Goal: Information Seeking & Learning: Learn about a topic

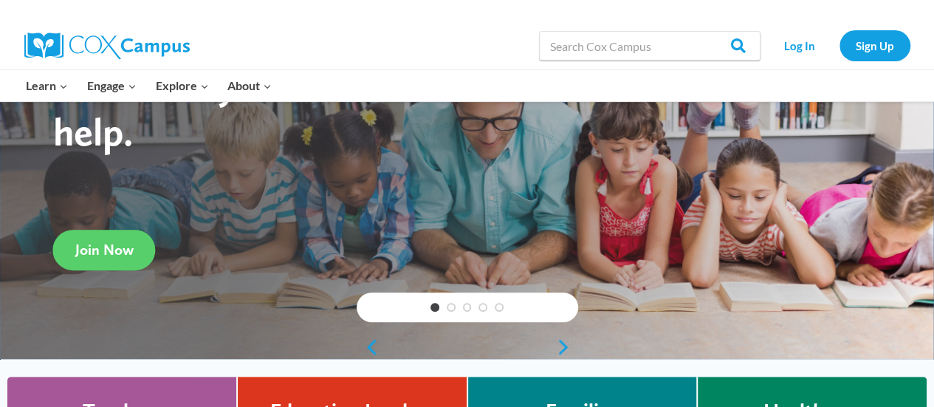
scroll to position [146, 0]
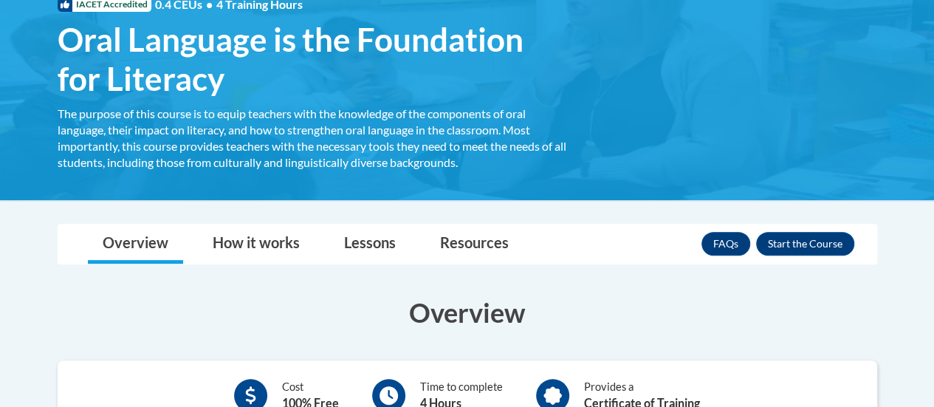
scroll to position [242, 0]
click at [835, 239] on button "Enroll" at bounding box center [805, 244] width 98 height 24
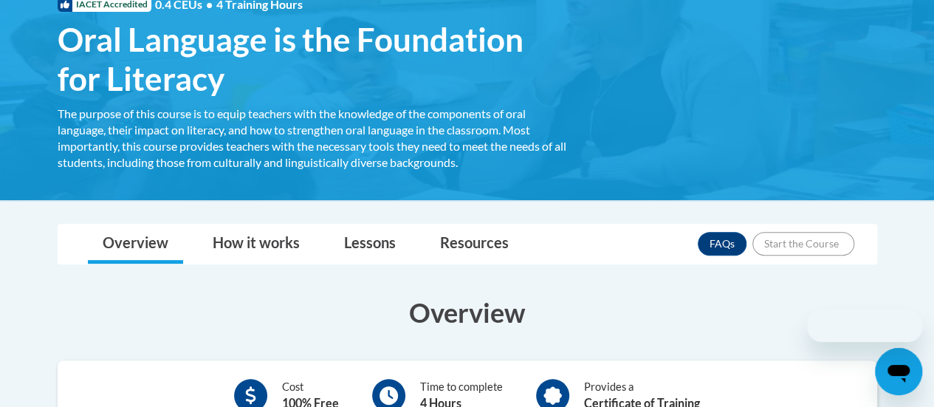
scroll to position [0, 0]
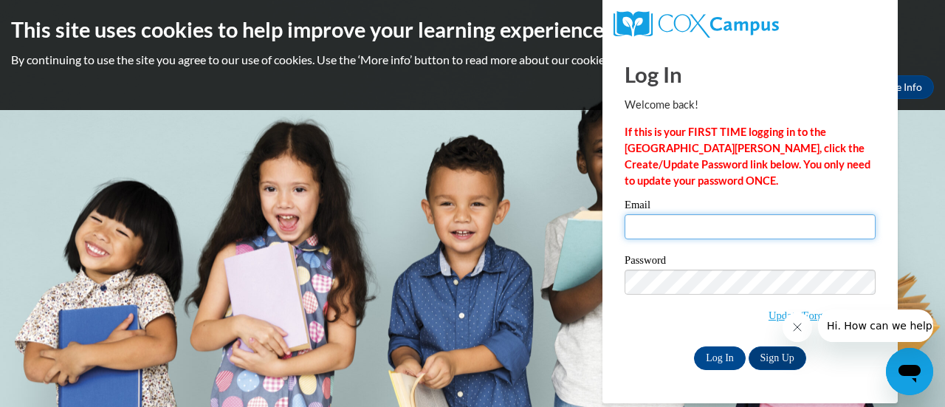
click at [643, 227] on input "Email" at bounding box center [750, 226] width 251 height 25
type input "wpeterson@altoona.k12.wi.us"
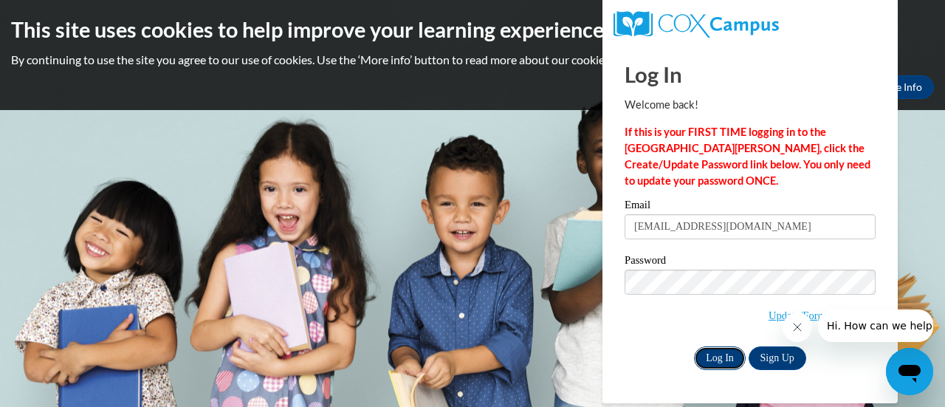
click at [722, 361] on input "Log In" at bounding box center [720, 358] width 52 height 24
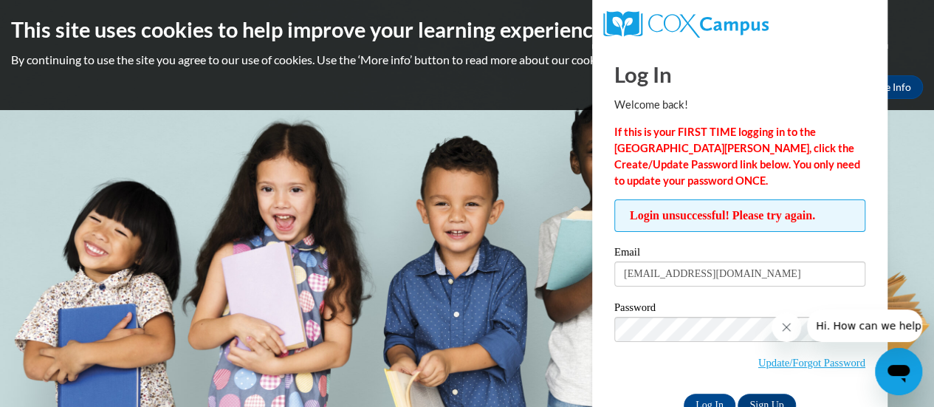
click at [904, 184] on body "This site uses cookies to help improve your learning experience. By continuing …" at bounding box center [467, 203] width 934 height 407
click at [829, 363] on link "Update/Forgot Password" at bounding box center [812, 363] width 107 height 12
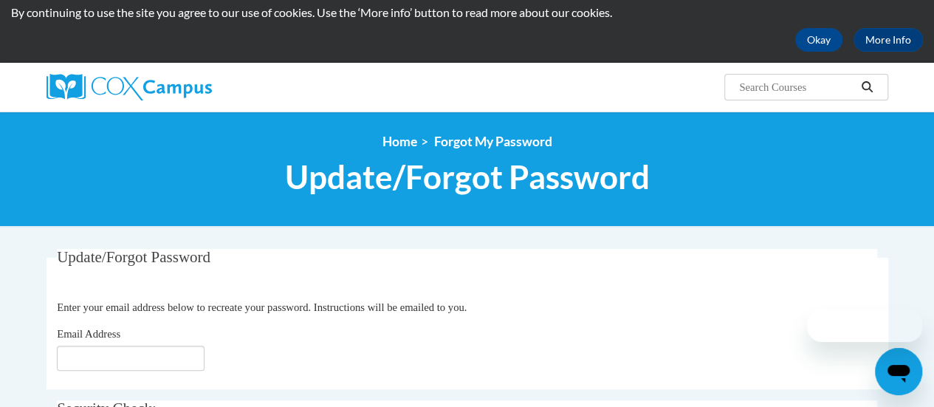
scroll to position [96, 0]
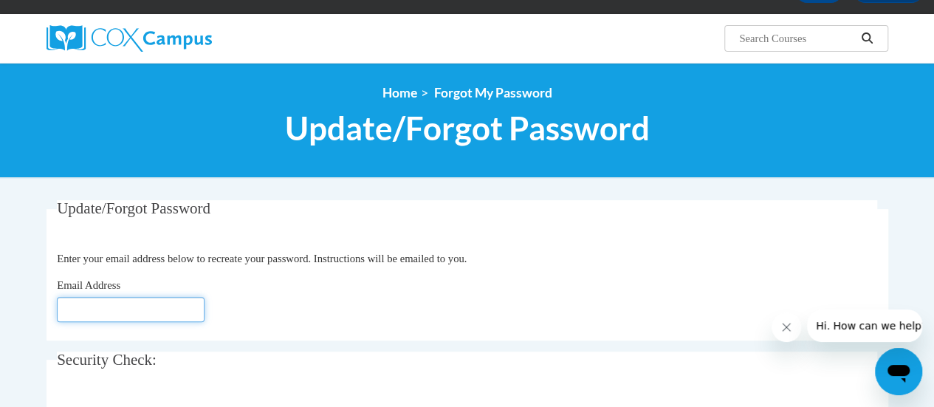
click at [92, 315] on input "Email Address" at bounding box center [131, 309] width 148 height 25
type input "[EMAIL_ADDRESS][DOMAIN_NAME]"
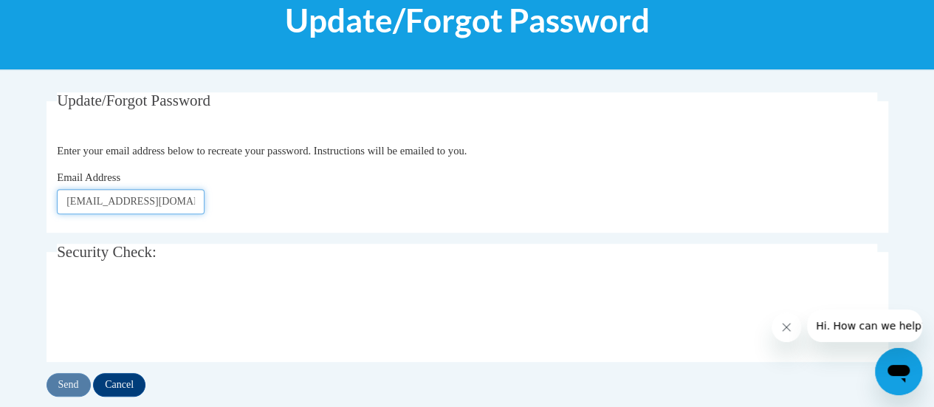
scroll to position [210, 0]
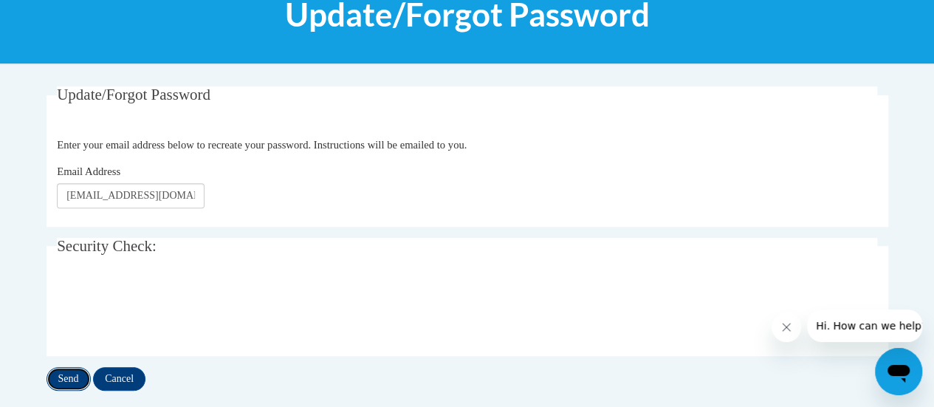
click at [64, 374] on input "Send" at bounding box center [69, 379] width 44 height 24
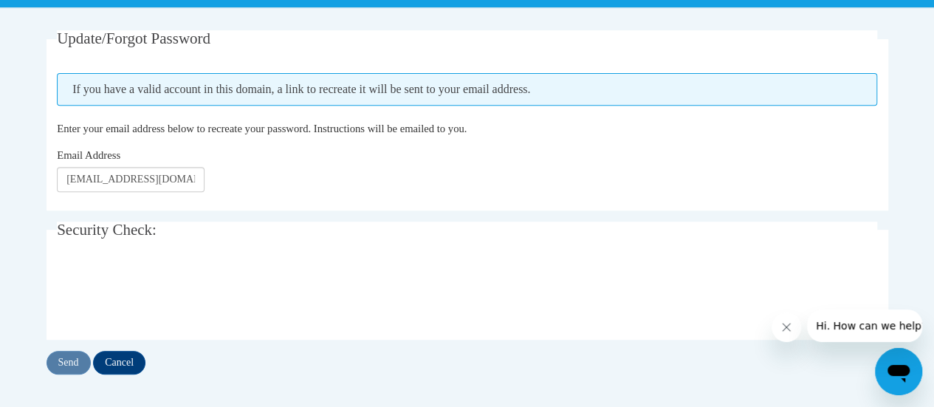
scroll to position [267, 0]
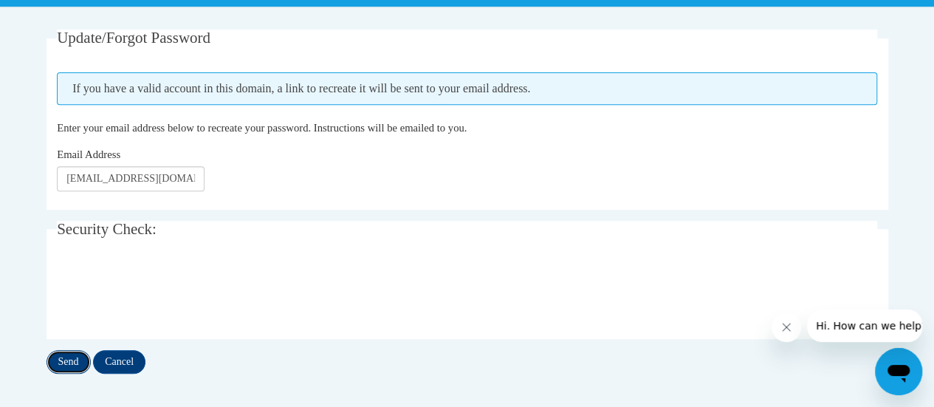
click at [60, 362] on input "Send" at bounding box center [69, 362] width 44 height 24
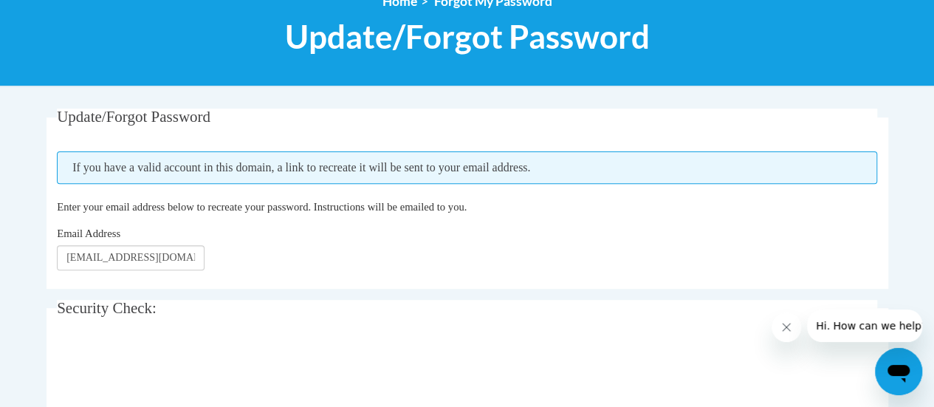
scroll to position [191, 0]
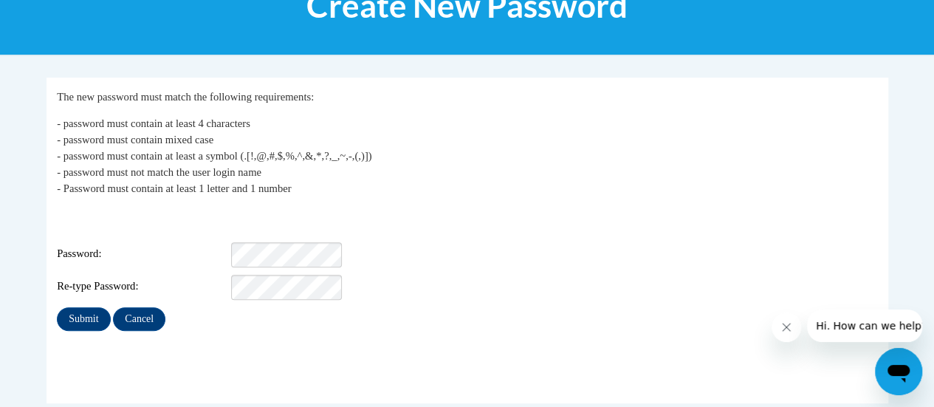
scroll to position [223, 0]
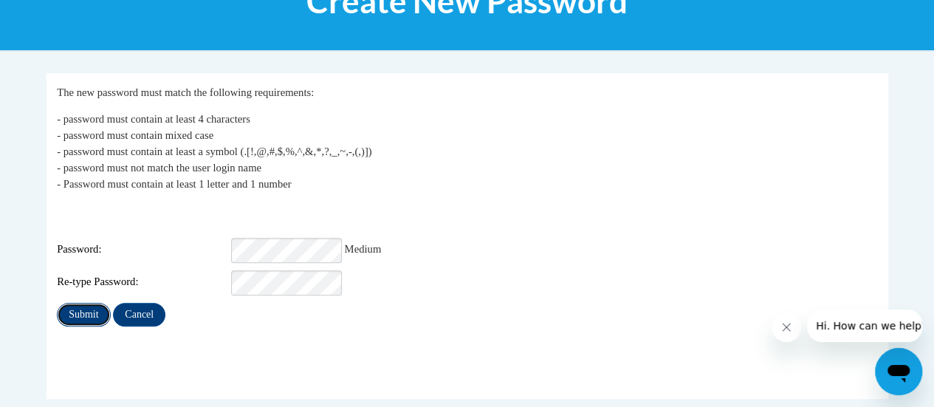
click at [85, 304] on input "Submit" at bounding box center [83, 315] width 53 height 24
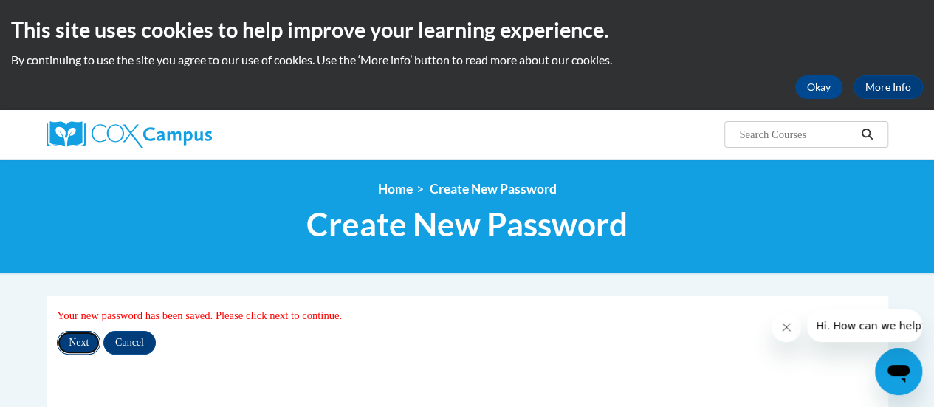
click at [83, 341] on input "Next" at bounding box center [79, 343] width 44 height 24
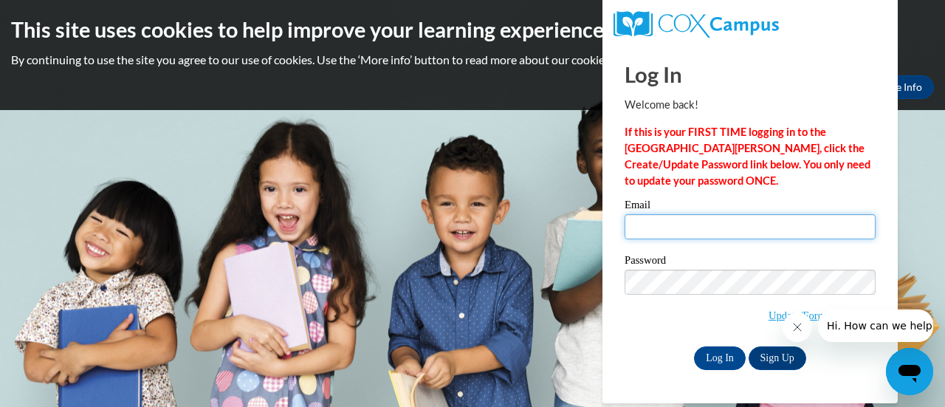
click at [645, 222] on input "Email" at bounding box center [750, 226] width 251 height 25
type input "wpeterson@altoona.k12.wi.us"
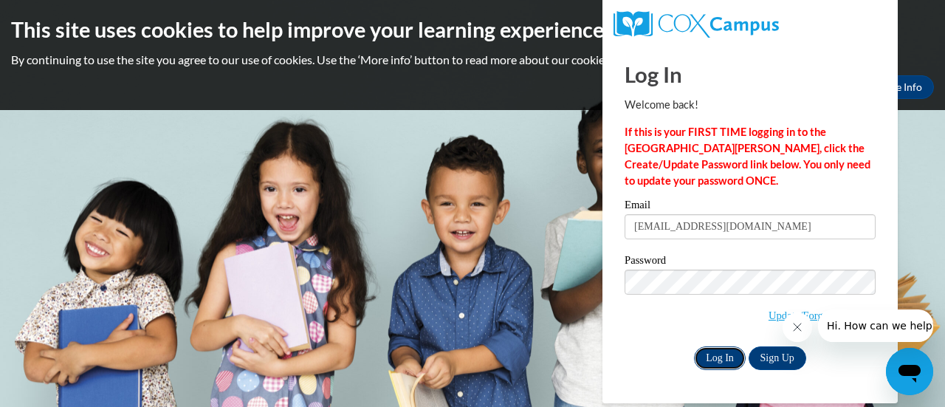
click at [726, 357] on input "Log In" at bounding box center [720, 358] width 52 height 24
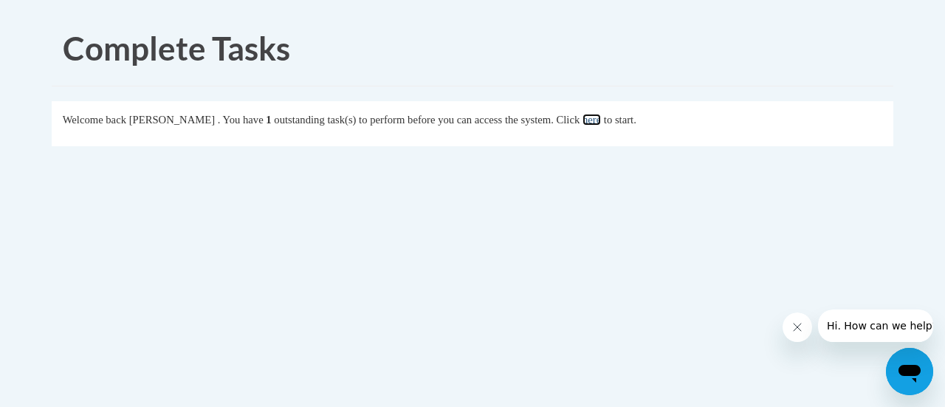
click at [601, 116] on link "here" at bounding box center [592, 120] width 18 height 12
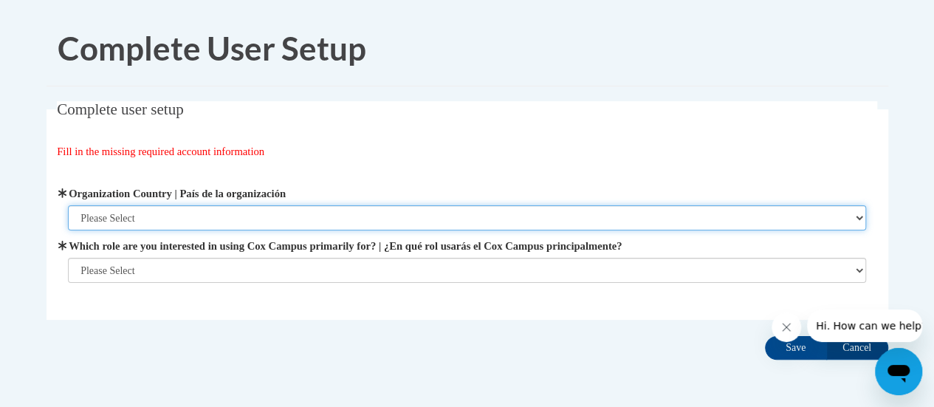
click at [222, 213] on select "Please Select [GEOGRAPHIC_DATA] | [GEOGRAPHIC_DATA] Outside of [GEOGRAPHIC_DATA…" at bounding box center [467, 217] width 798 height 25
select select "ad49bcad-a171-4b2e-b99c-48b446064914"
click at [68, 205] on select "Please Select United States | Estados Unidos Outside of the United States | Fue…" at bounding box center [467, 217] width 798 height 25
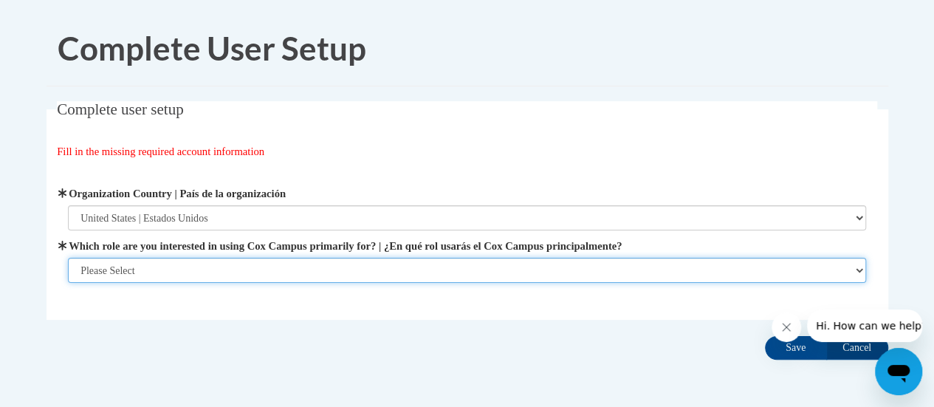
click at [203, 268] on select "Please Select College/University | Colegio/Universidad Community/Nonprofit Part…" at bounding box center [467, 270] width 798 height 25
select select "fbf2d438-af2f-41f8-98f1-81c410e29de3"
click at [68, 283] on select "Please Select College/University | Colegio/Universidad Community/Nonprofit Part…" at bounding box center [467, 270] width 798 height 25
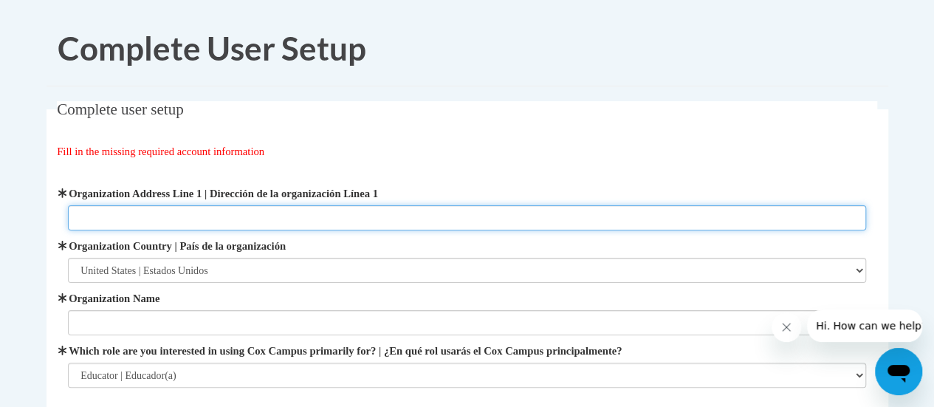
click at [216, 216] on input "Organization Address Line 1 | Dirección de la organización Línea 1" at bounding box center [467, 217] width 798 height 25
type input "157 Bartlett Ave Altoona"
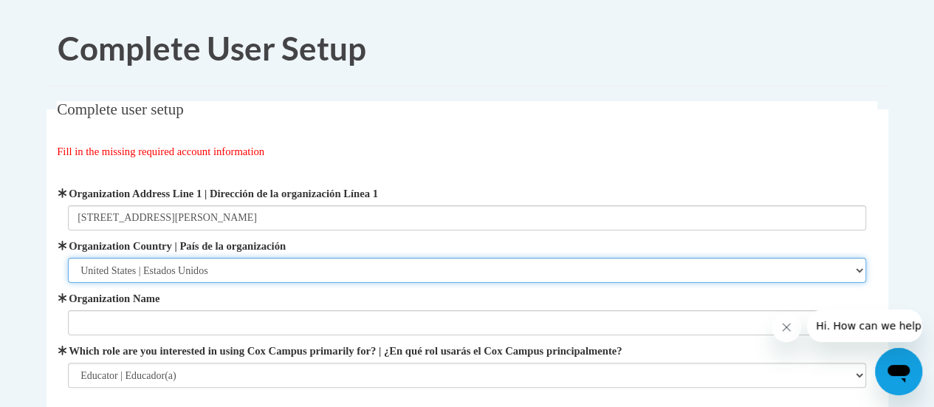
click at [170, 264] on select "Please Select United States | Estados Unidos Outside of the United States | Fue…" at bounding box center [467, 270] width 798 height 25
click at [68, 258] on select "Please Select United States | Estados Unidos Outside of the United States | Fue…" at bounding box center [467, 270] width 798 height 25
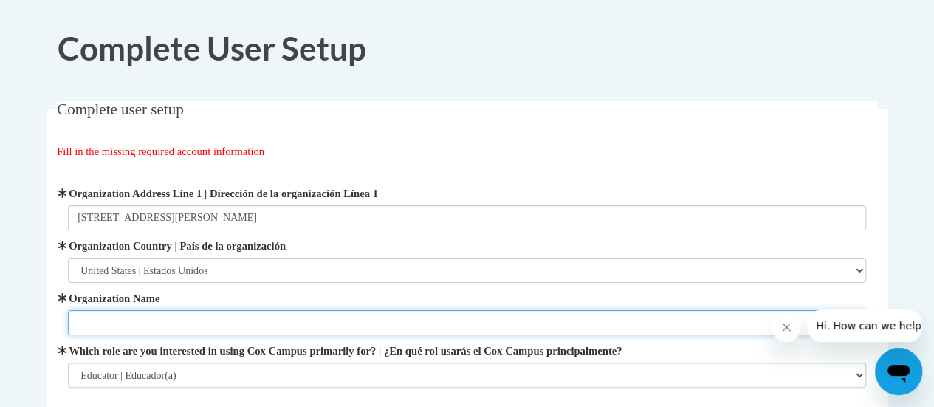
click at [140, 326] on input "Organization Name" at bounding box center [467, 322] width 798 height 25
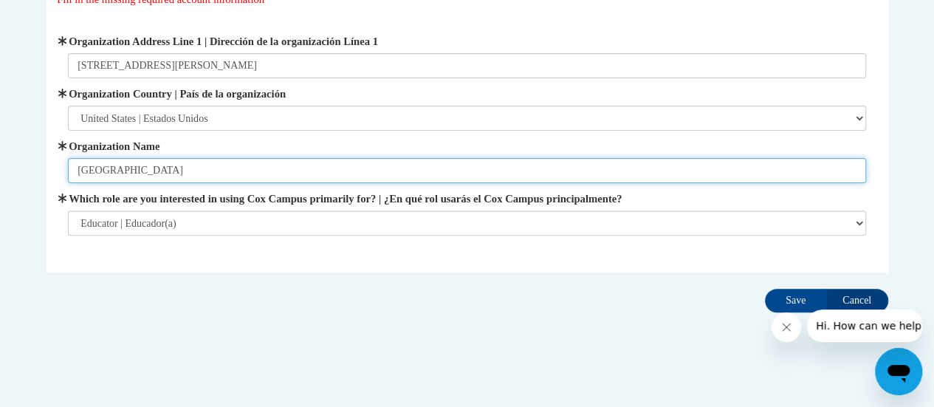
scroll to position [162, 0]
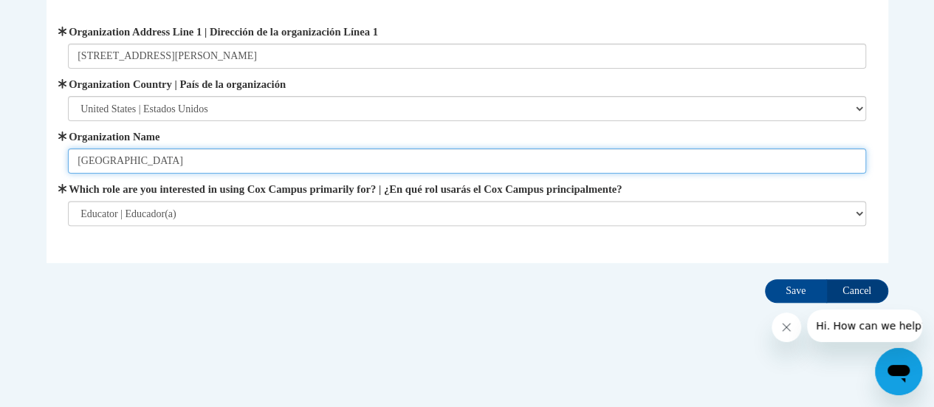
type input "Altoona Elementary School"
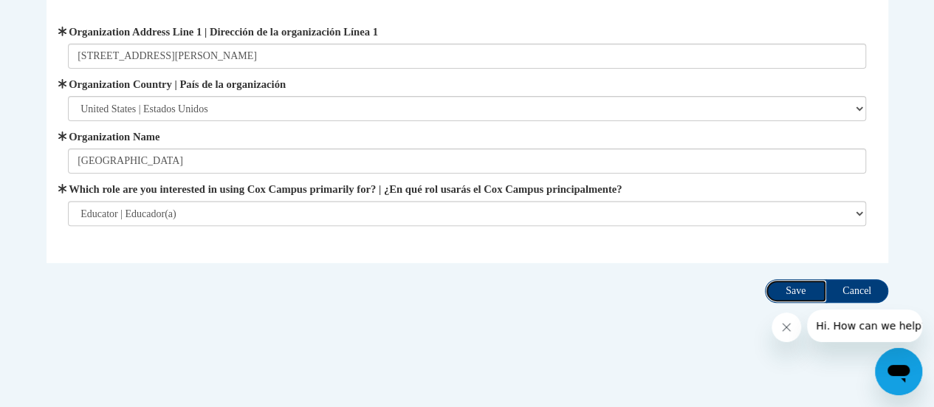
click at [790, 287] on input "Save" at bounding box center [796, 291] width 62 height 24
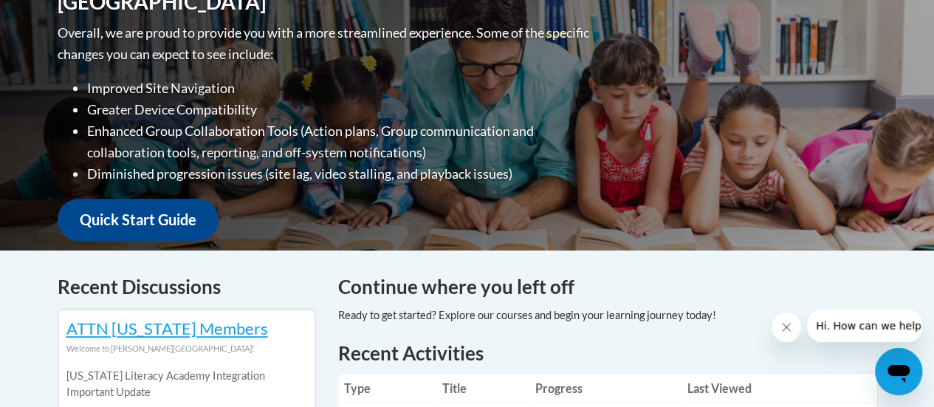
scroll to position [371, 0]
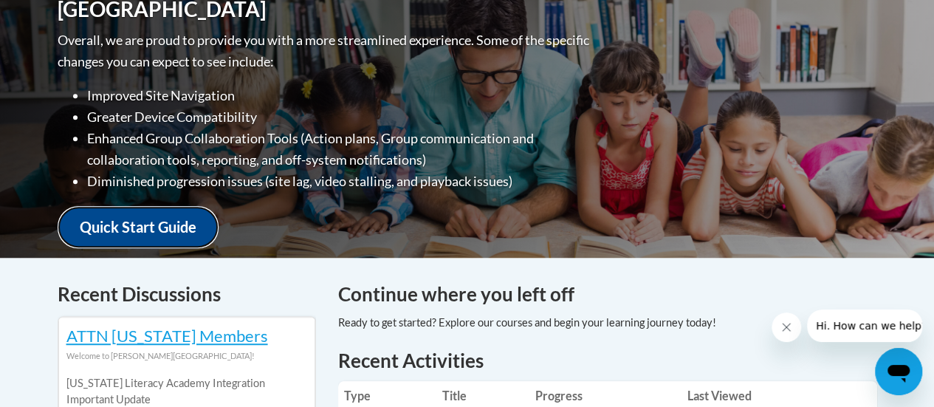
click at [171, 211] on link "Quick Start Guide" at bounding box center [138, 227] width 161 height 42
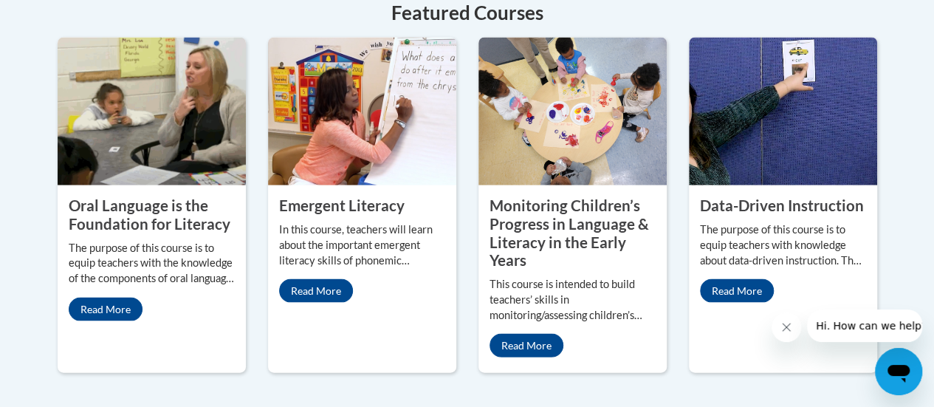
scroll to position [1408, 0]
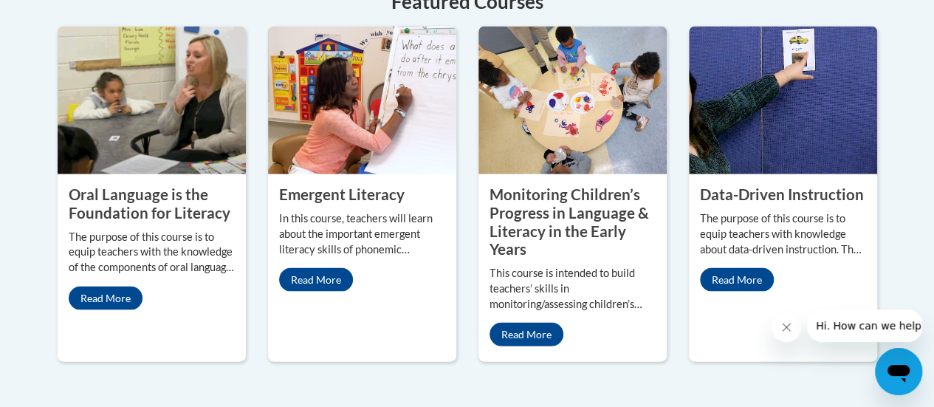
click at [196, 192] on property "Oral Language is the Foundation for Literacy" at bounding box center [150, 203] width 162 height 36
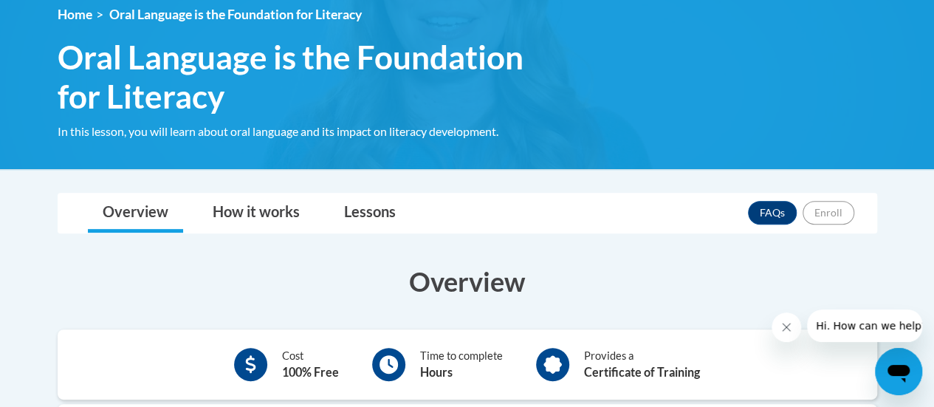
scroll to position [208, 0]
click at [380, 219] on link "Lessons" at bounding box center [369, 213] width 81 height 39
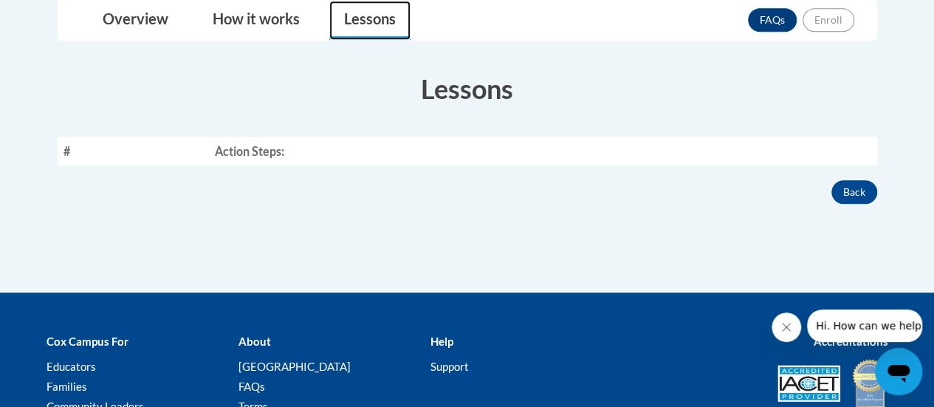
scroll to position [417, 0]
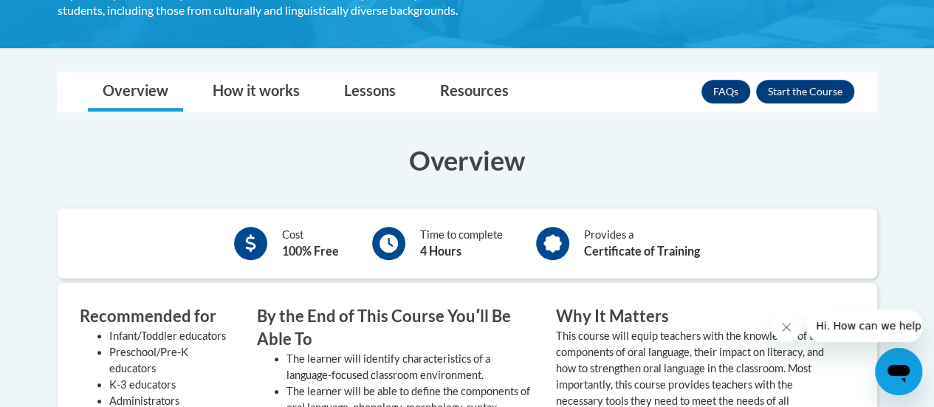
scroll to position [384, 0]
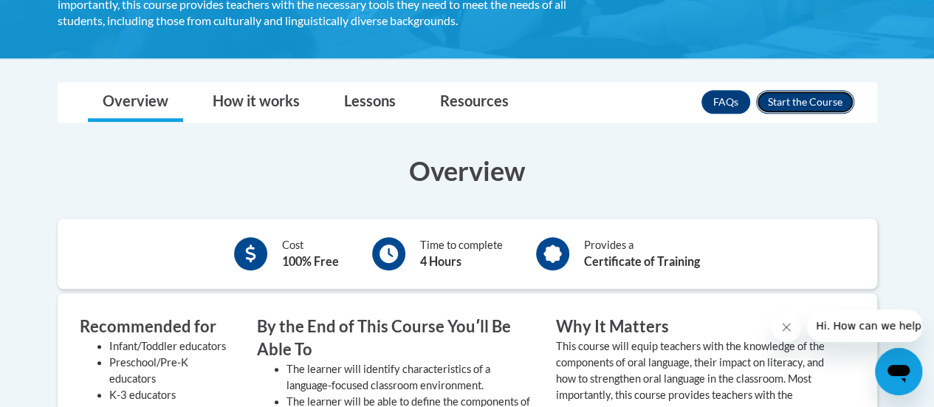
click at [818, 97] on button "Enroll" at bounding box center [805, 102] width 98 height 24
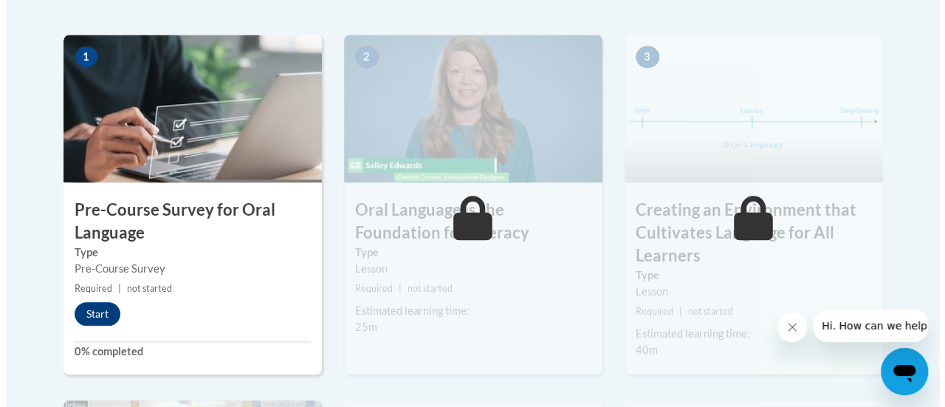
scroll to position [499, 0]
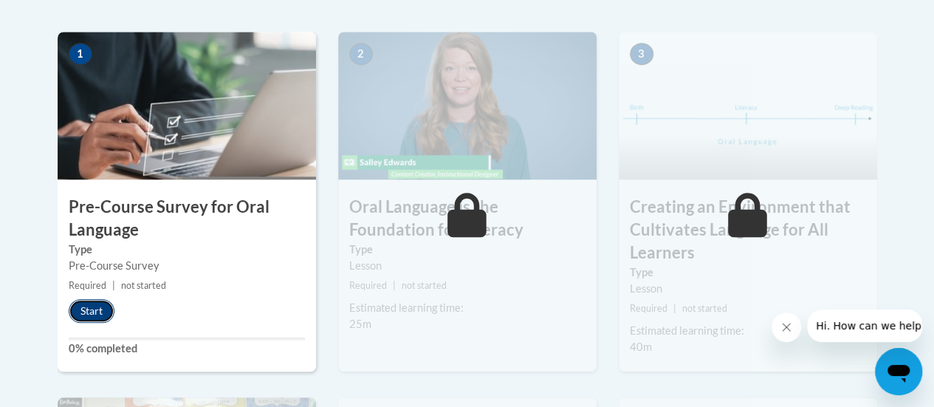
click at [83, 304] on button "Start" at bounding box center [92, 311] width 46 height 24
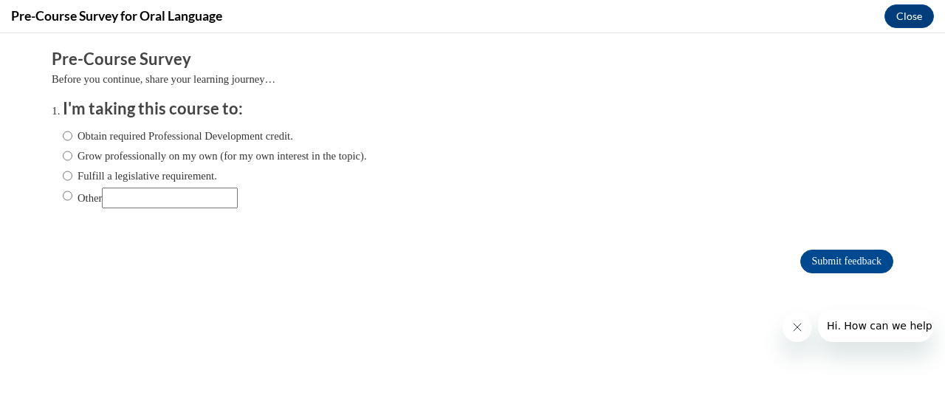
scroll to position [0, 0]
click at [120, 174] on label "Fulfill a legislative requirement." at bounding box center [140, 176] width 154 height 16
click at [72, 174] on input "Fulfill a legislative requirement." at bounding box center [68, 176] width 10 height 16
radio input "true"
click at [846, 259] on input "Submit feedback" at bounding box center [847, 262] width 93 height 24
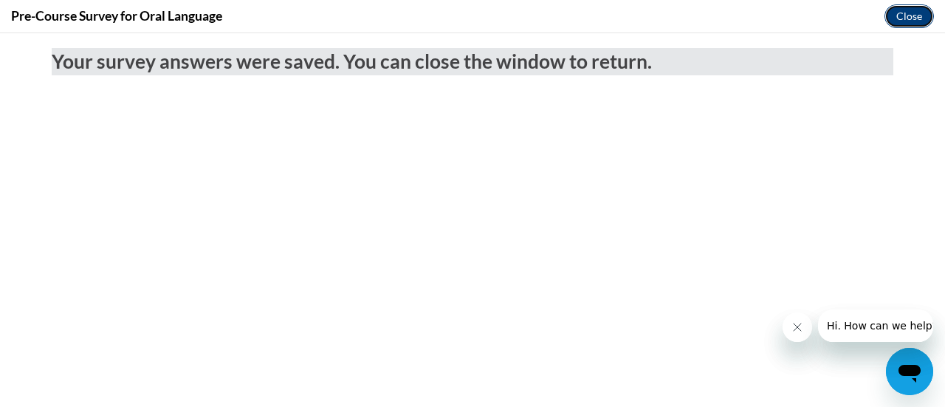
click at [920, 19] on button "Close" at bounding box center [909, 16] width 49 height 24
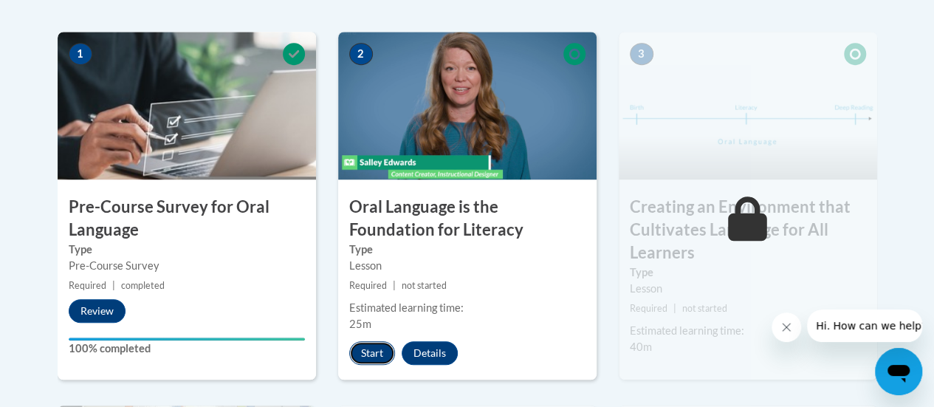
click at [362, 358] on button "Start" at bounding box center [372, 353] width 46 height 24
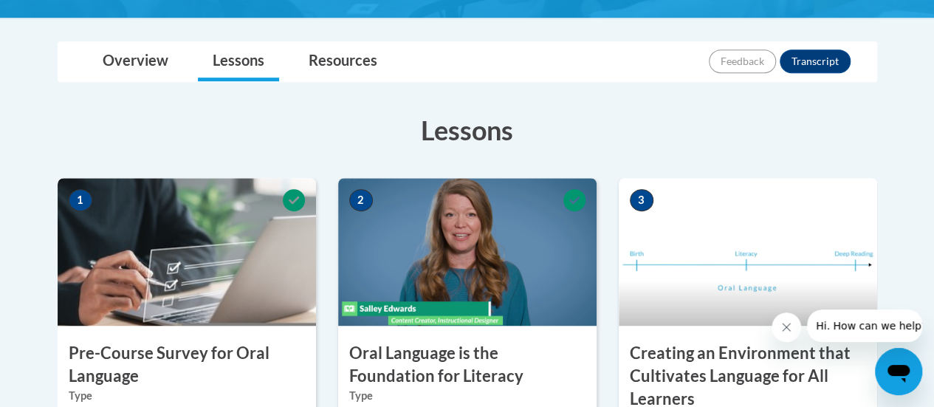
scroll to position [355, 0]
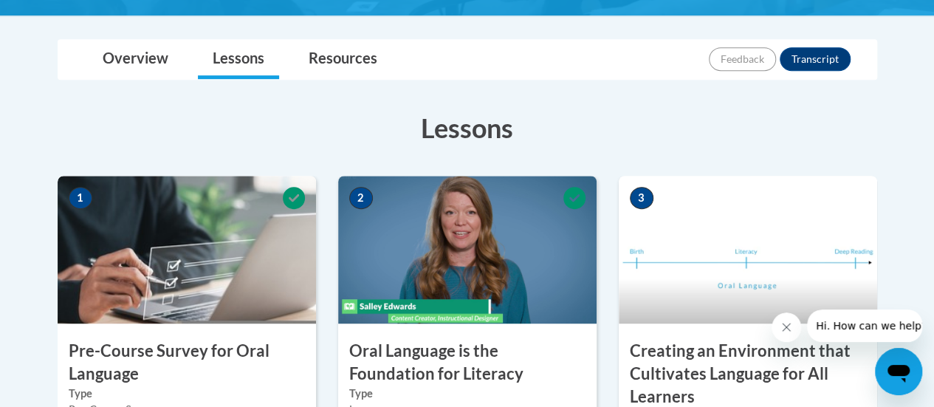
click at [700, 241] on img at bounding box center [748, 250] width 259 height 148
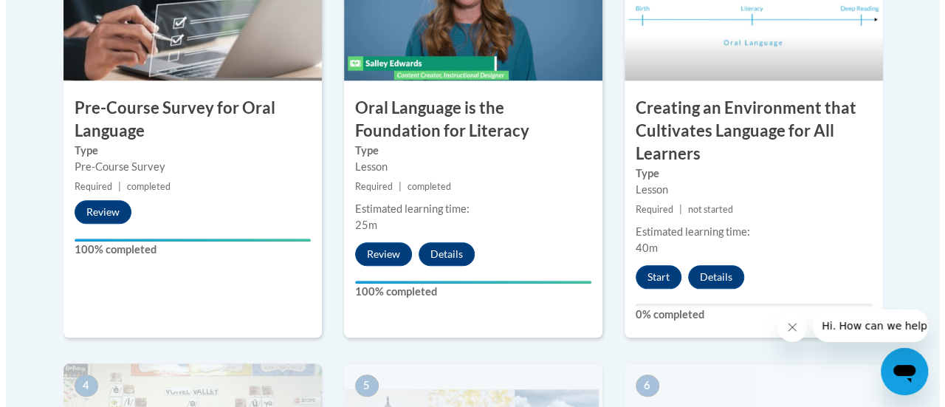
scroll to position [601, 0]
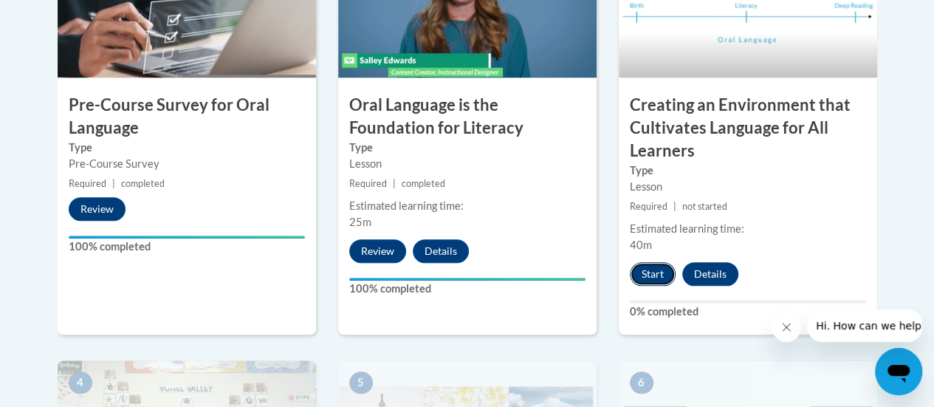
click at [653, 271] on button "Start" at bounding box center [653, 274] width 46 height 24
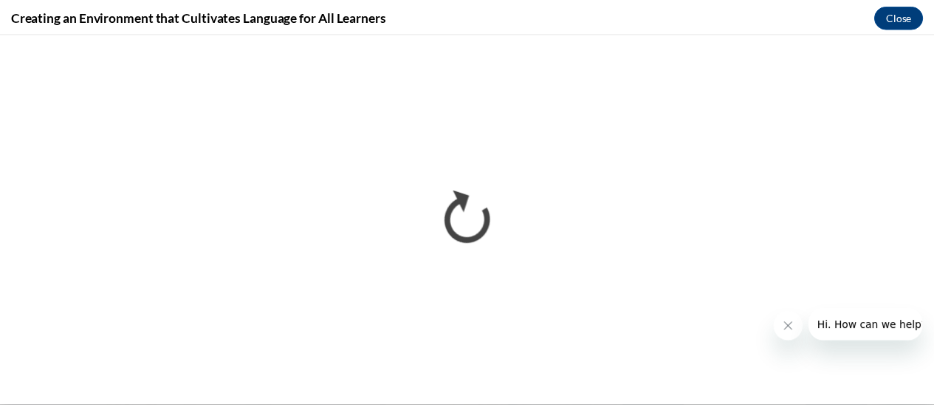
scroll to position [0, 0]
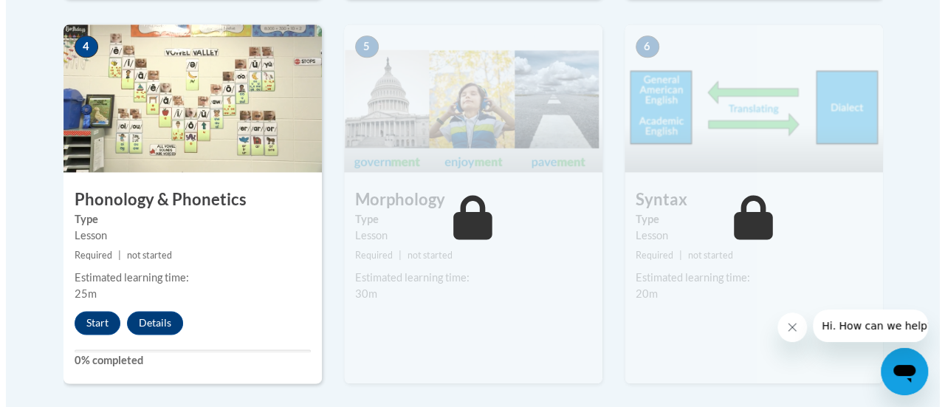
scroll to position [938, 0]
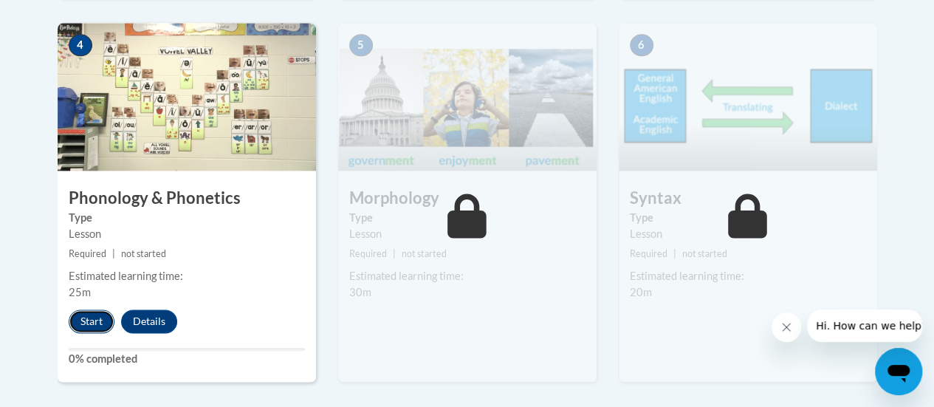
click at [87, 321] on button "Start" at bounding box center [92, 321] width 46 height 24
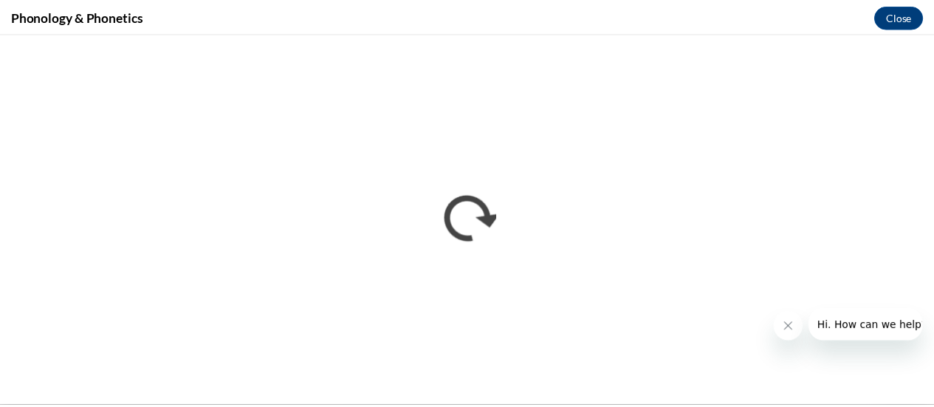
scroll to position [0, 0]
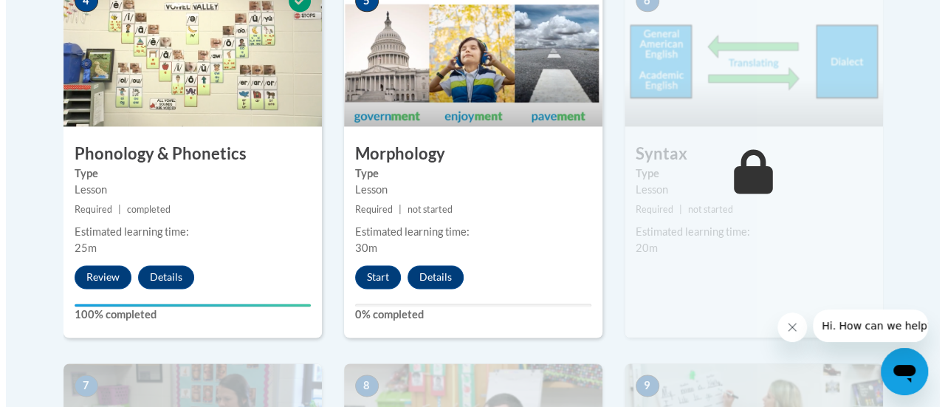
scroll to position [984, 0]
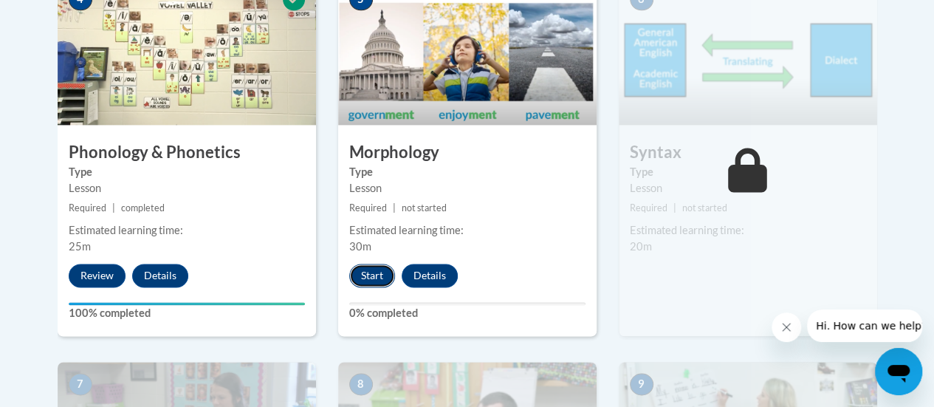
click at [368, 275] on button "Start" at bounding box center [372, 276] width 46 height 24
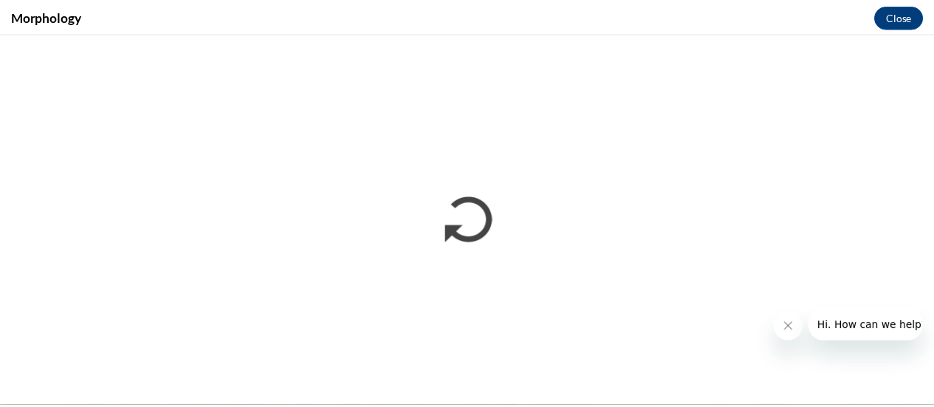
scroll to position [0, 0]
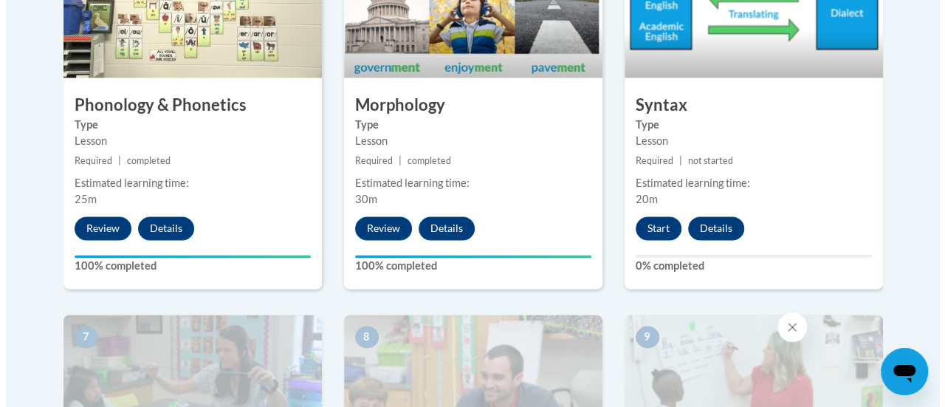
scroll to position [1025, 0]
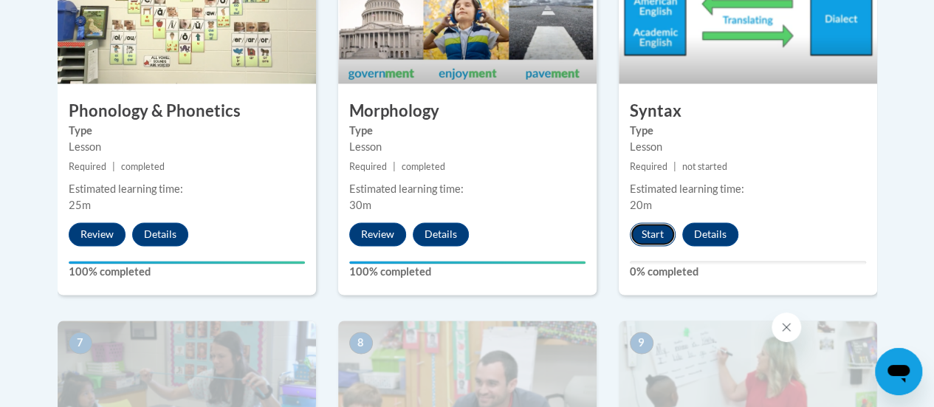
click at [649, 231] on button "Start" at bounding box center [653, 234] width 46 height 24
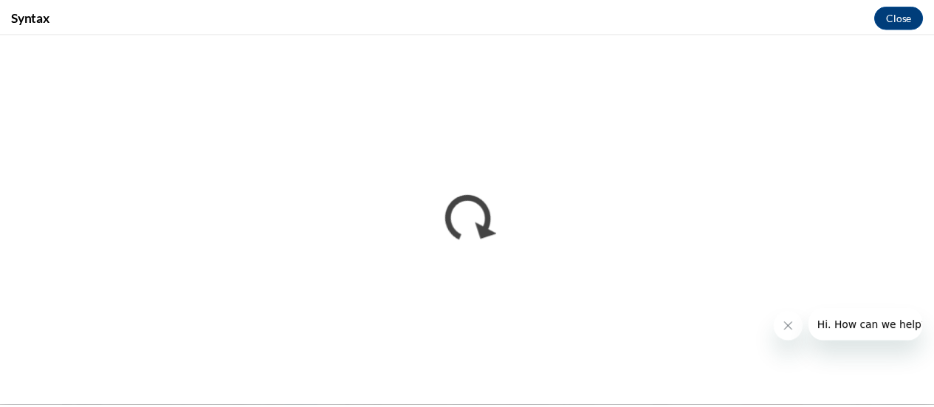
scroll to position [0, 0]
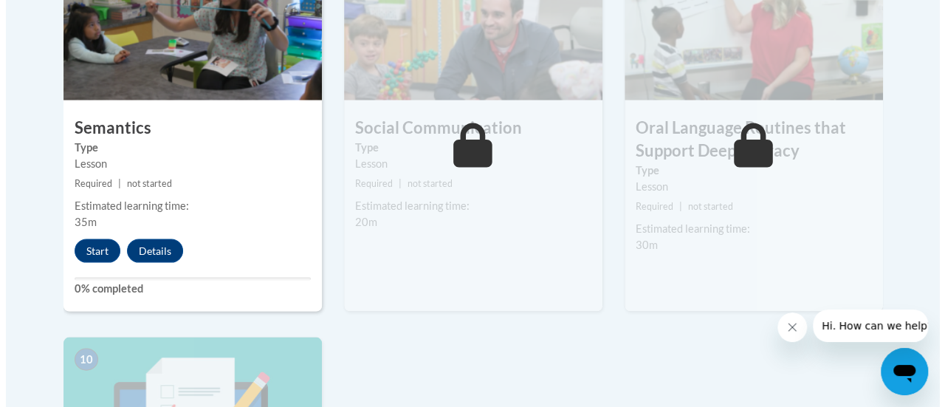
scroll to position [1397, 0]
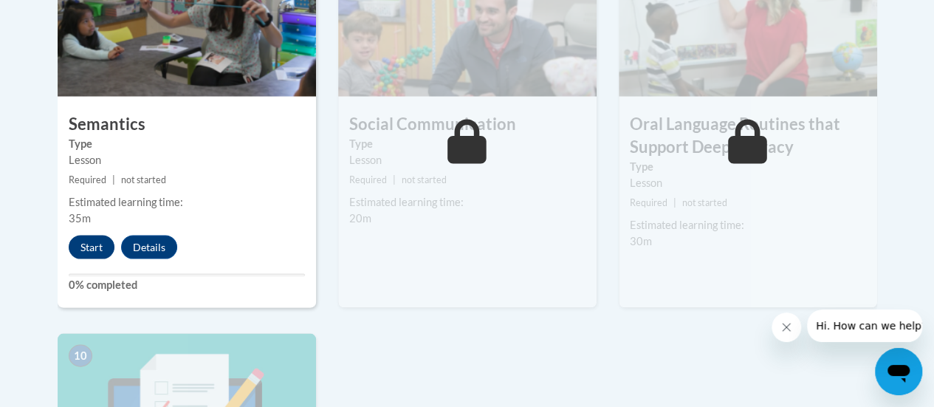
click at [82, 243] on button "Start" at bounding box center [92, 247] width 46 height 24
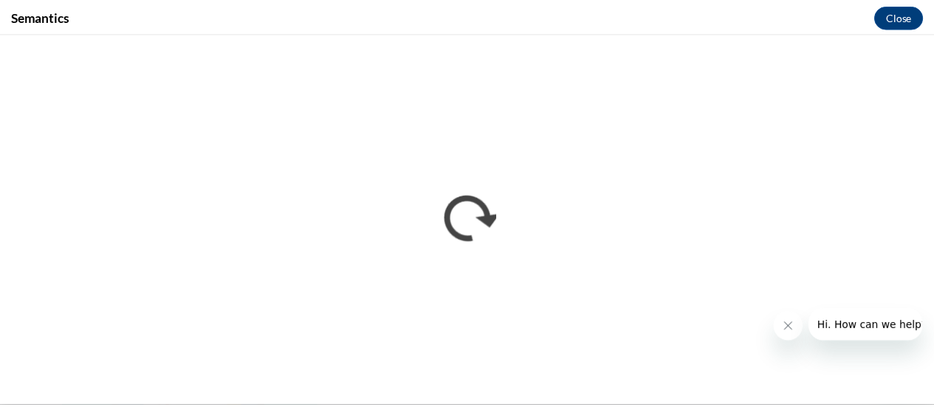
scroll to position [0, 0]
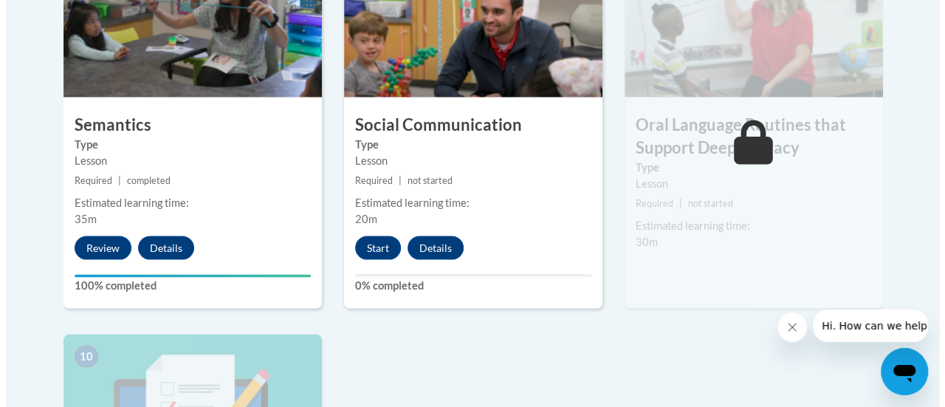
scroll to position [1350, 0]
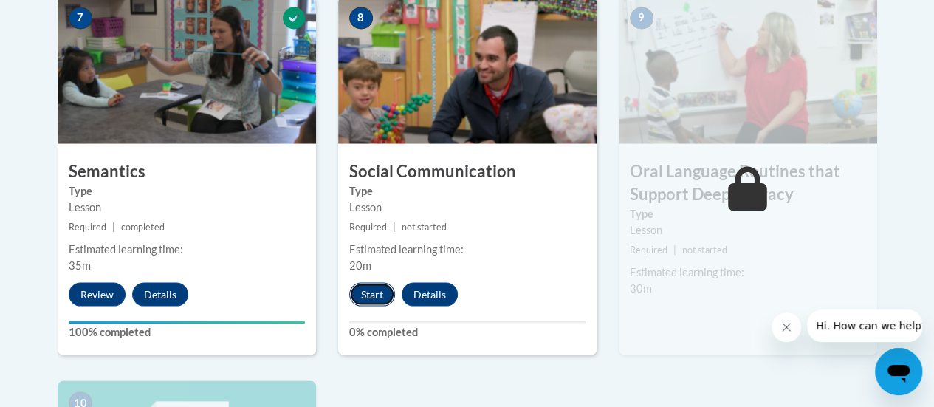
click at [381, 292] on button "Start" at bounding box center [372, 294] width 46 height 24
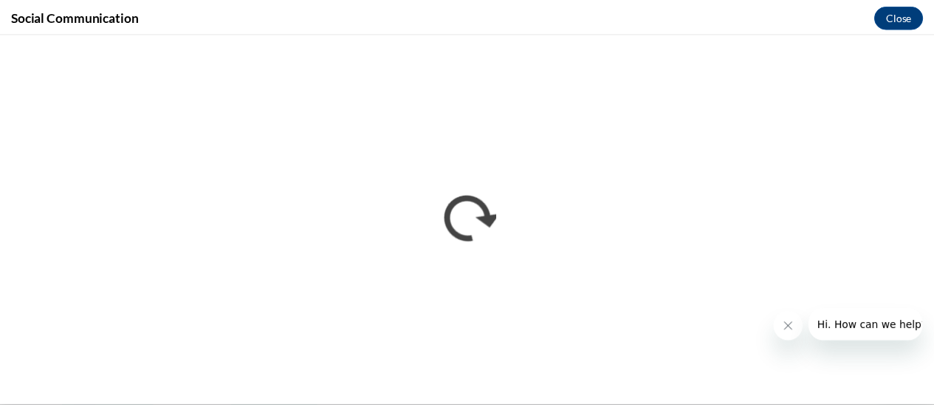
scroll to position [0, 0]
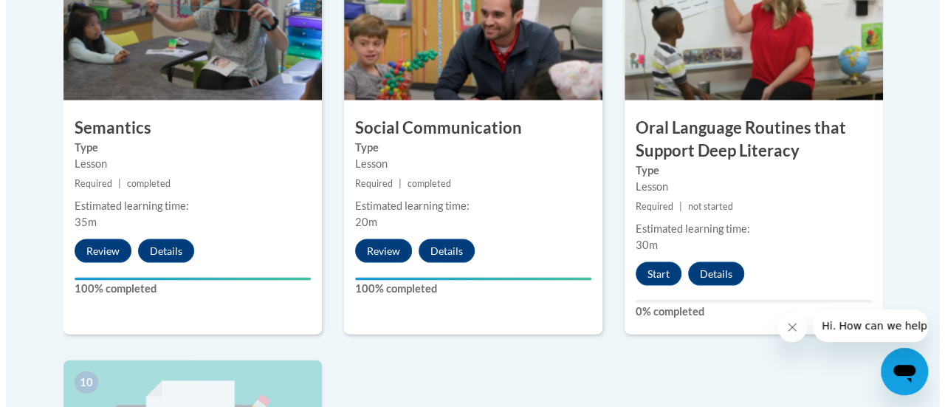
scroll to position [1395, 0]
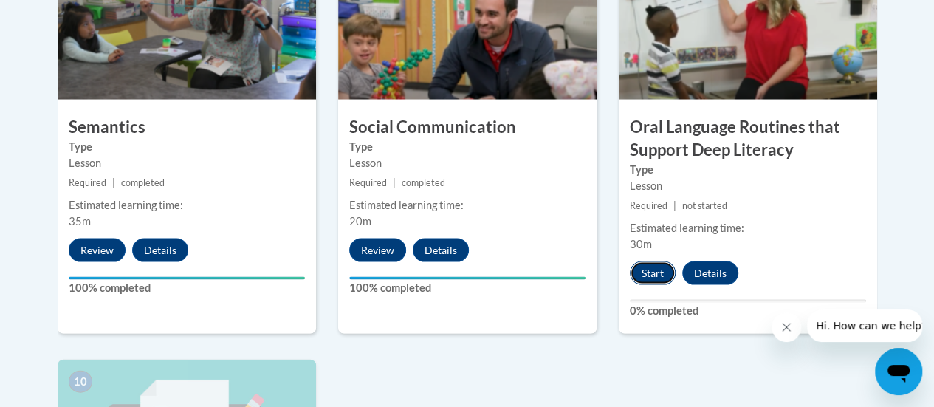
click at [656, 272] on button "Start" at bounding box center [653, 273] width 46 height 24
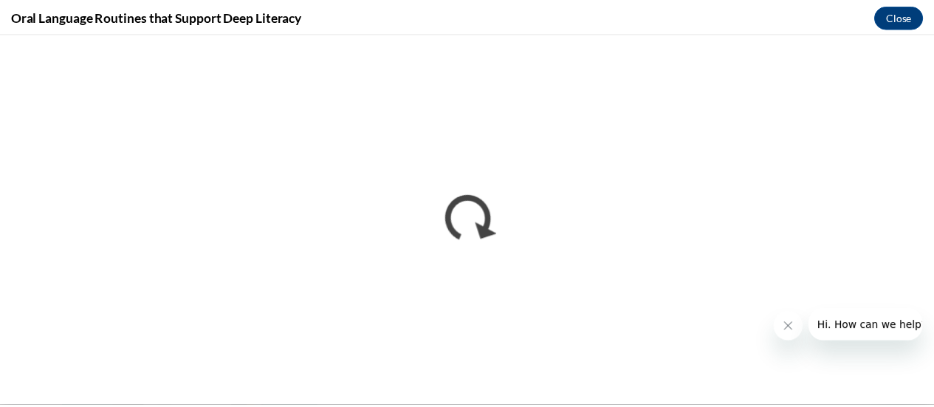
scroll to position [0, 0]
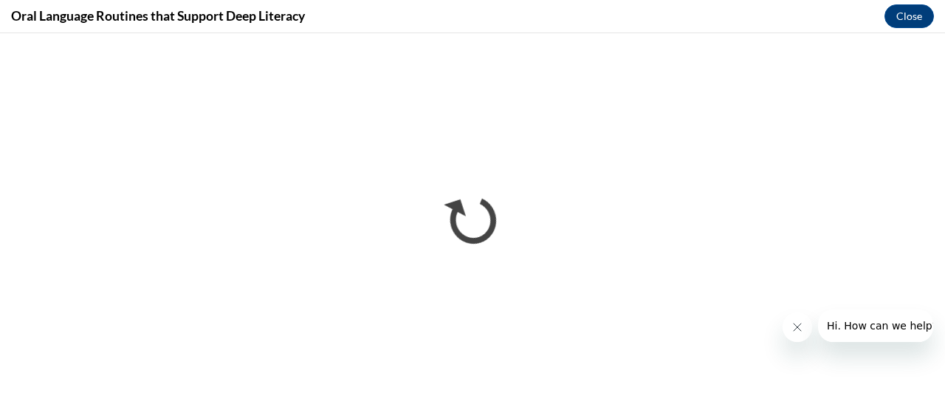
click at [796, 329] on icon "Close message from company" at bounding box center [797, 327] width 12 height 12
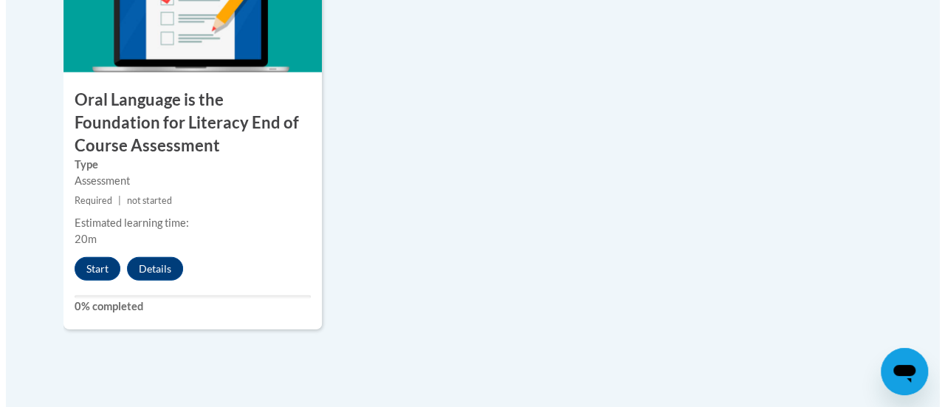
scroll to position [1830, 0]
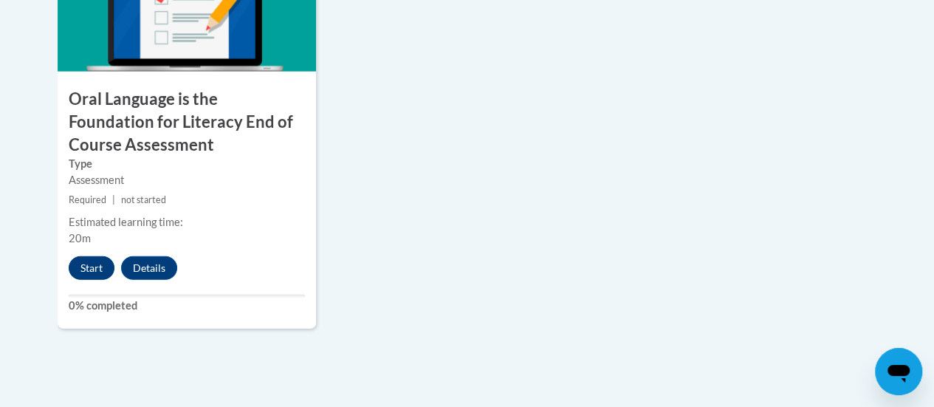
click at [85, 264] on button "Start" at bounding box center [92, 268] width 46 height 24
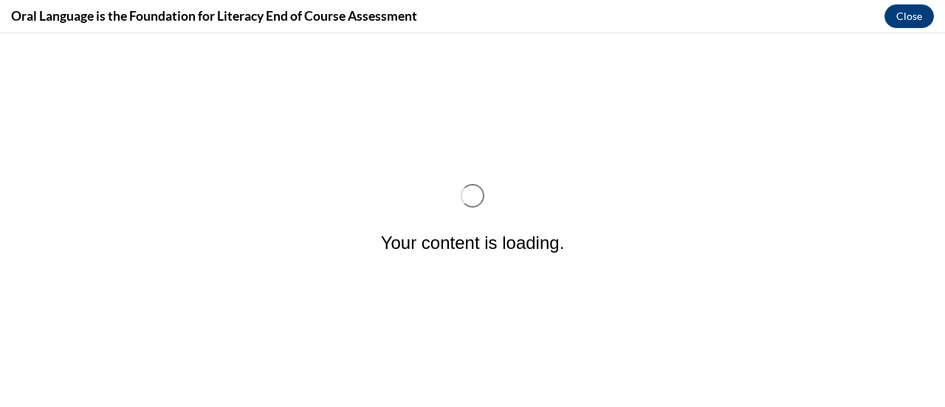
scroll to position [0, 0]
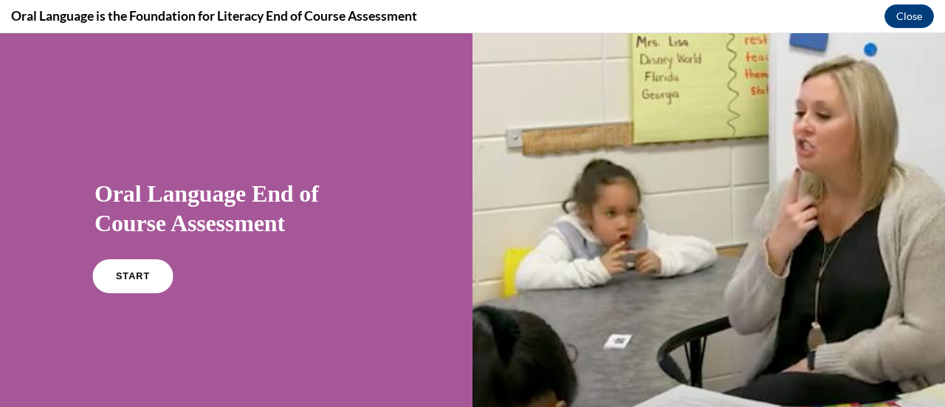
click at [133, 275] on span "START" at bounding box center [133, 276] width 34 height 11
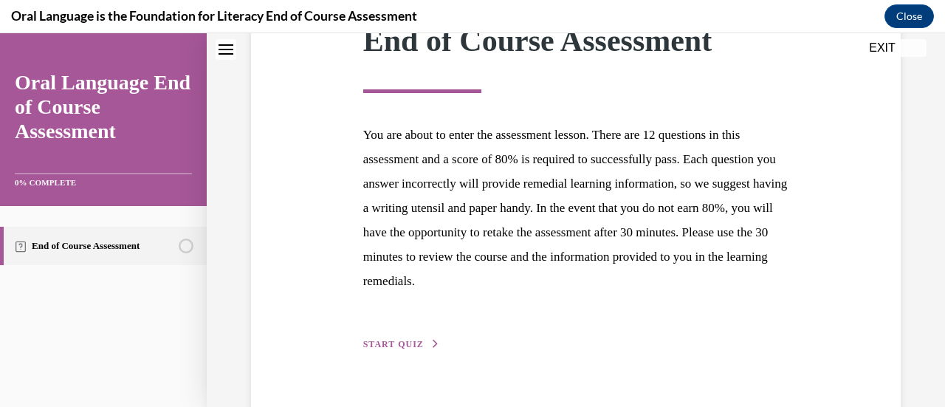
scroll to position [238, 0]
click at [406, 346] on span "START QUIZ" at bounding box center [393, 344] width 61 height 10
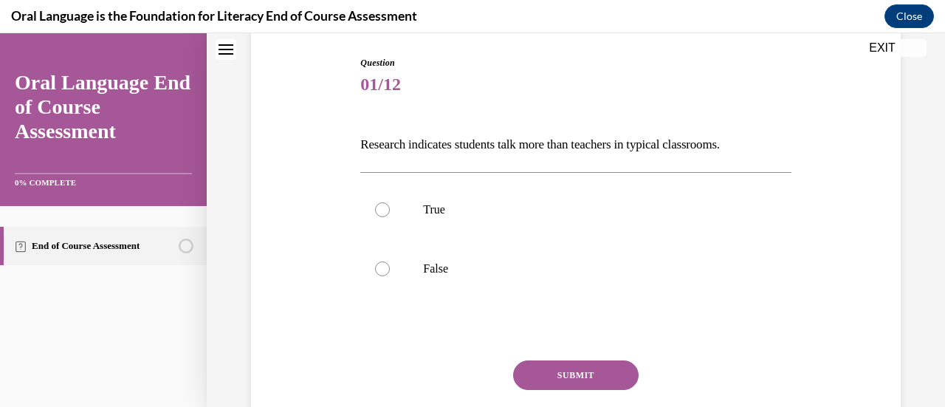
scroll to position [151, 0]
click at [386, 267] on div at bounding box center [382, 267] width 15 height 15
click at [386, 267] on input "False" at bounding box center [382, 267] width 15 height 15
radio input "true"
click at [584, 381] on button "SUBMIT" at bounding box center [576, 374] width 126 height 30
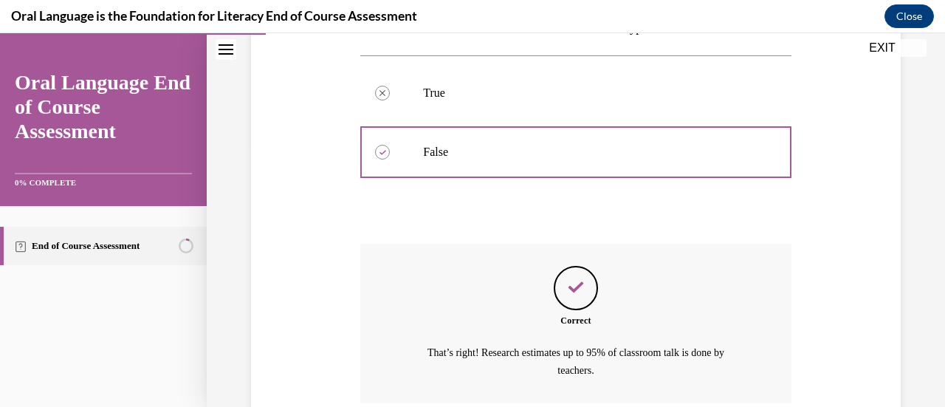
scroll to position [389, 0]
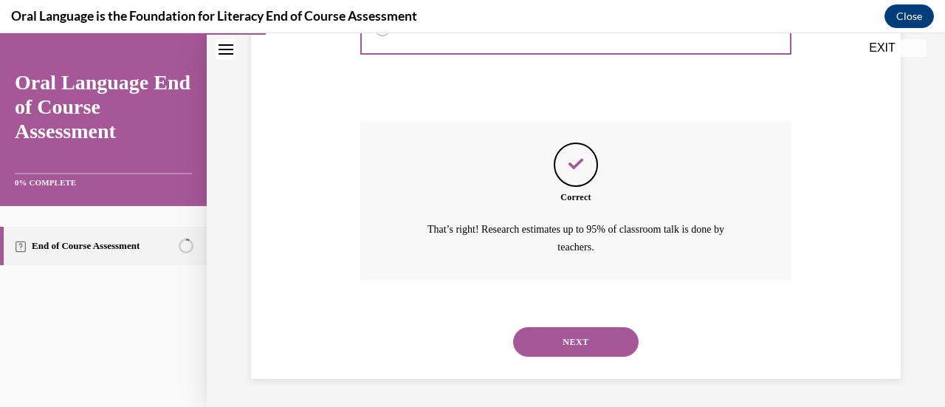
click at [576, 342] on button "NEXT" at bounding box center [576, 342] width 126 height 30
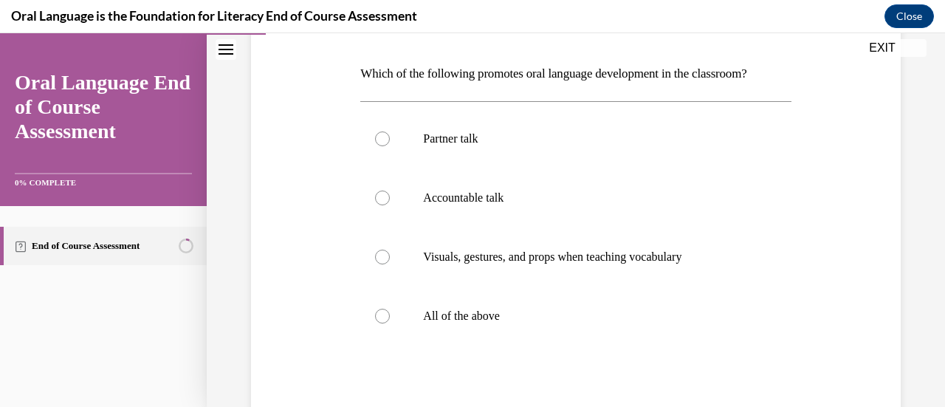
scroll to position [226, 0]
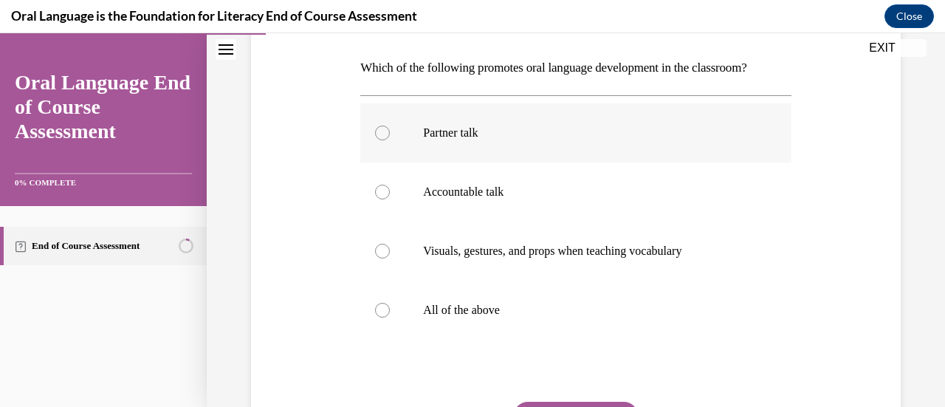
click at [381, 134] on div at bounding box center [382, 133] width 15 height 15
click at [381, 134] on input "Partner talk" at bounding box center [382, 133] width 15 height 15
radio input "true"
click at [383, 196] on div at bounding box center [382, 192] width 15 height 15
click at [383, 196] on input "Accountable talk" at bounding box center [382, 192] width 15 height 15
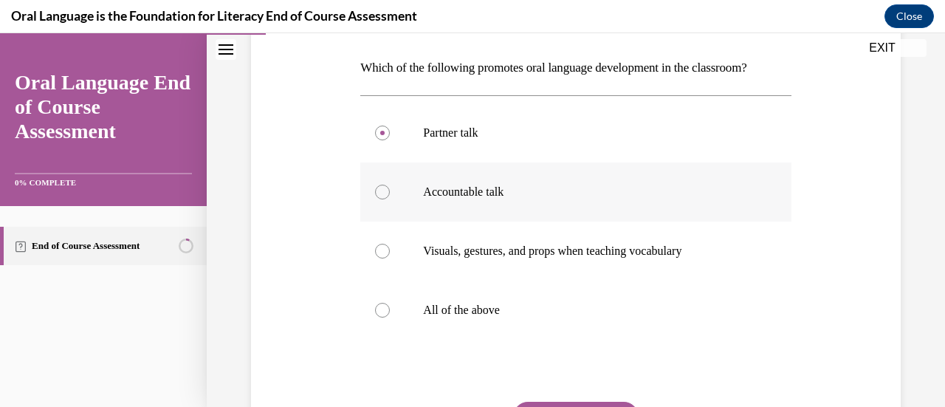
radio input "true"
click at [380, 314] on div at bounding box center [382, 310] width 15 height 15
click at [380, 314] on input "All of the above" at bounding box center [382, 310] width 15 height 15
radio input "true"
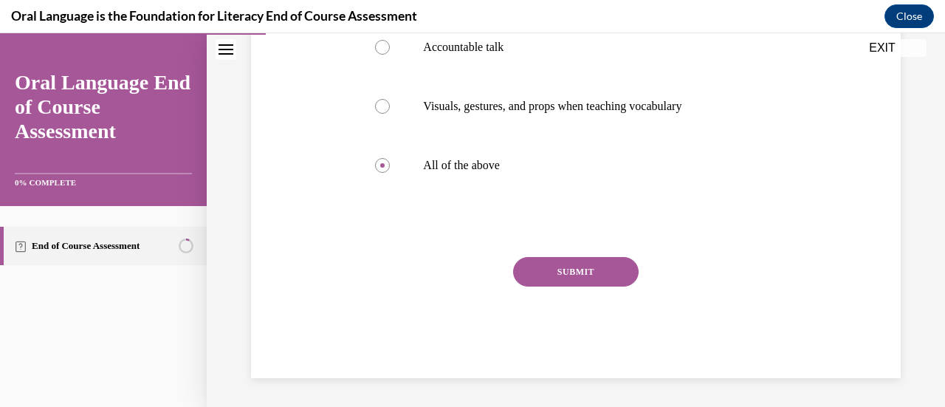
click at [575, 271] on button "SUBMIT" at bounding box center [576, 272] width 126 height 30
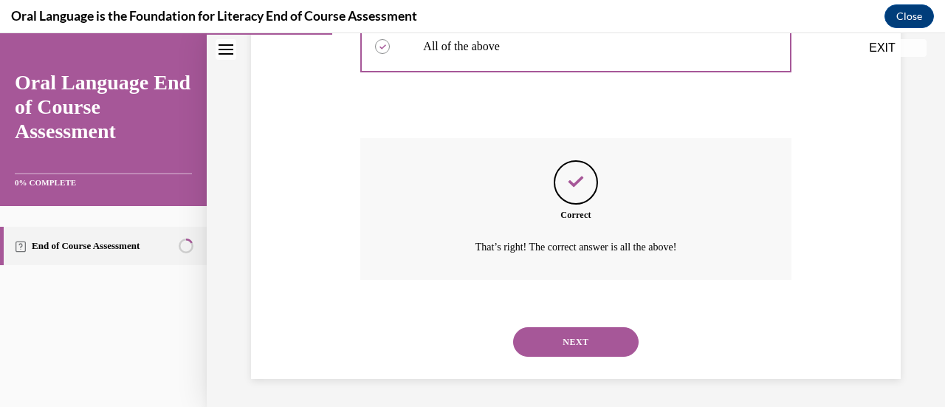
scroll to position [490, 0]
click at [585, 338] on button "NEXT" at bounding box center [576, 341] width 126 height 30
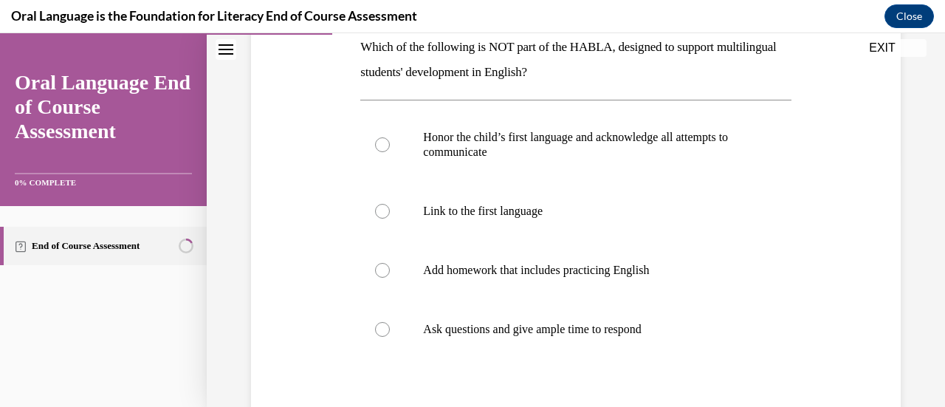
scroll to position [248, 0]
click at [379, 276] on label "Add homework that includes practicing English" at bounding box center [575, 268] width 431 height 59
click at [379, 276] on input "Add homework that includes practicing English" at bounding box center [382, 268] width 15 height 15
radio input "true"
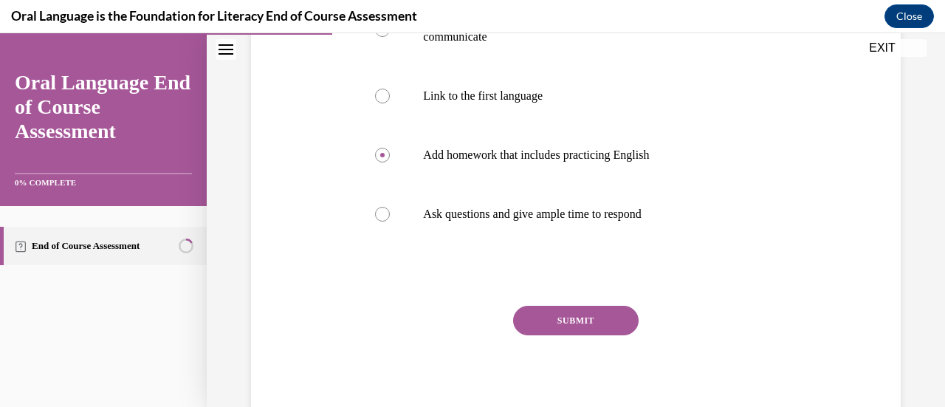
click at [567, 321] on button "SUBMIT" at bounding box center [576, 321] width 126 height 30
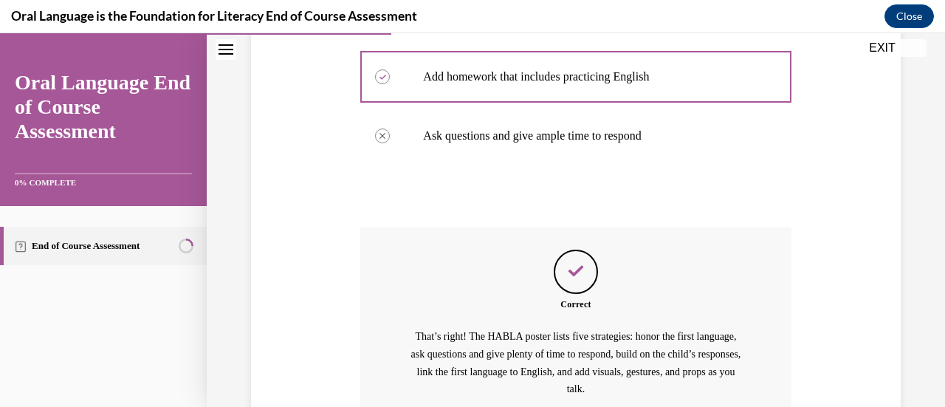
scroll to position [583, 0]
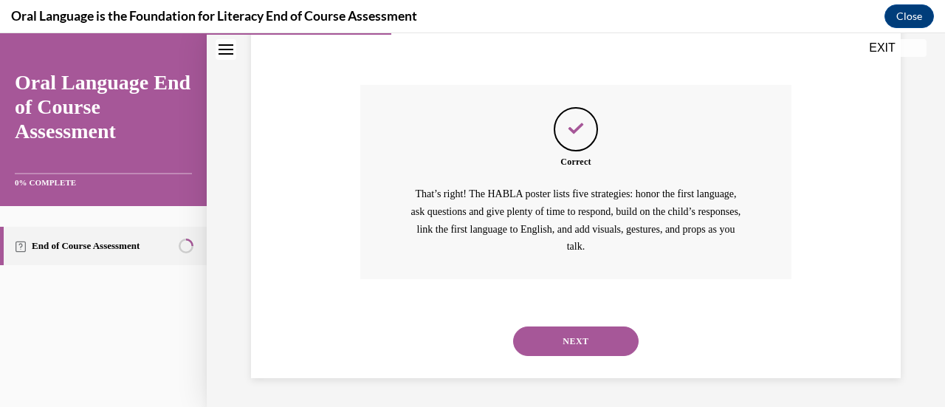
click at [584, 343] on button "NEXT" at bounding box center [576, 341] width 126 height 30
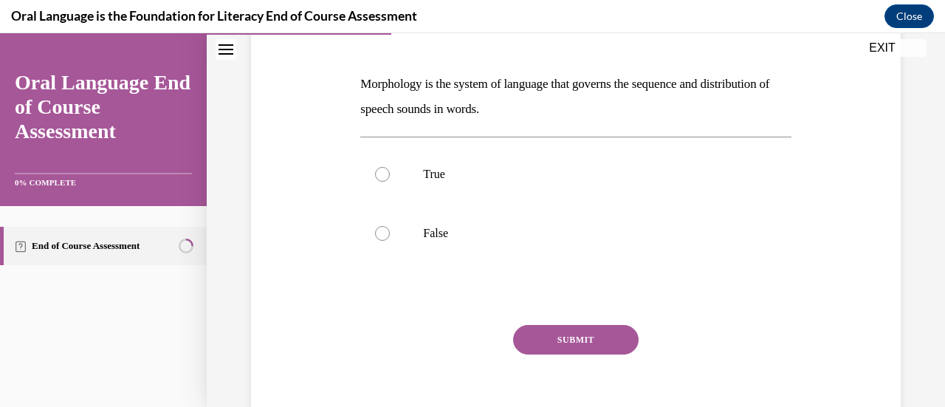
scroll to position [211, 0]
click at [375, 235] on div at bounding box center [382, 232] width 15 height 15
click at [375, 235] on input "False" at bounding box center [382, 232] width 15 height 15
radio input "true"
click at [573, 335] on button "SUBMIT" at bounding box center [576, 339] width 126 height 30
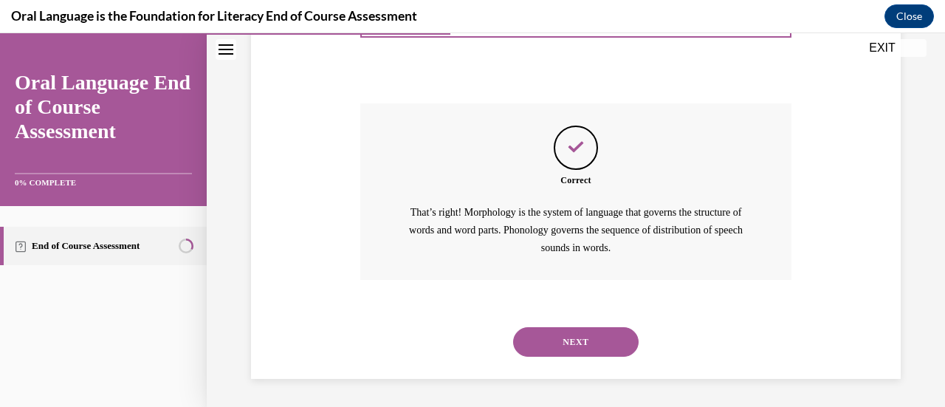
scroll to position [432, 0]
click at [595, 338] on button "NEXT" at bounding box center [576, 341] width 126 height 30
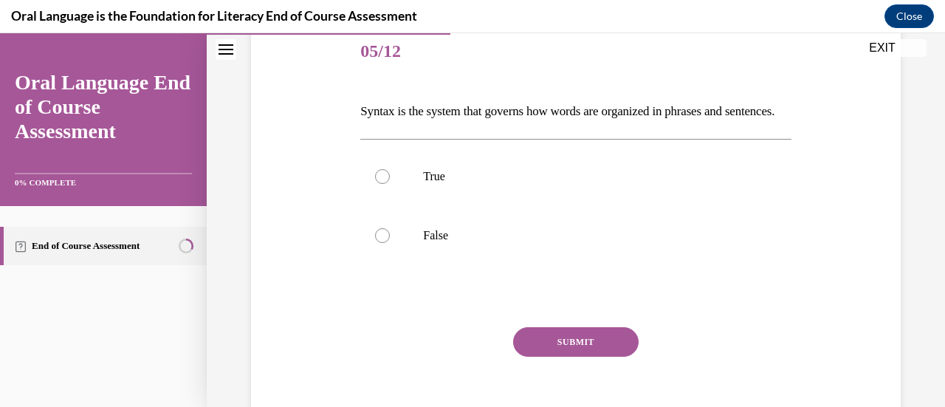
scroll to position [199, 0]
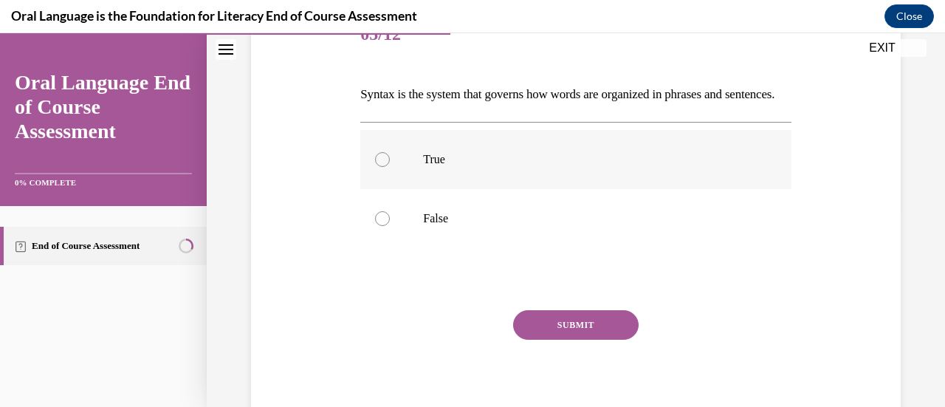
click at [370, 183] on label "True" at bounding box center [575, 159] width 431 height 59
click at [375, 167] on input "True" at bounding box center [382, 159] width 15 height 15
radio input "true"
click at [582, 340] on button "SUBMIT" at bounding box center [576, 325] width 126 height 30
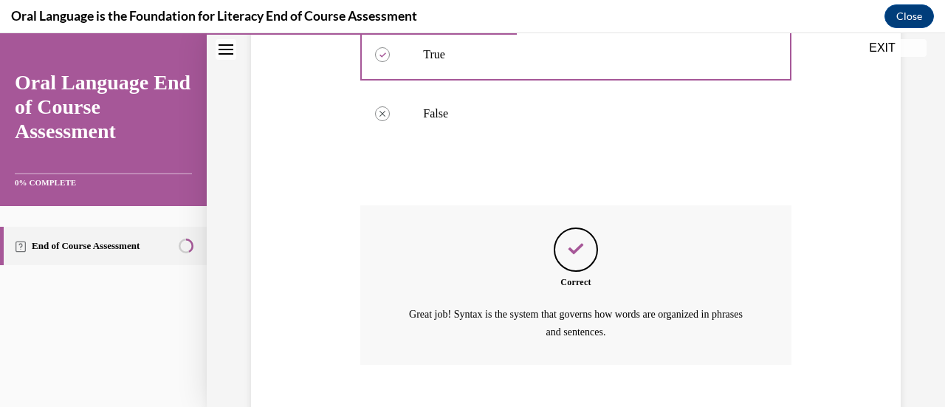
scroll to position [414, 0]
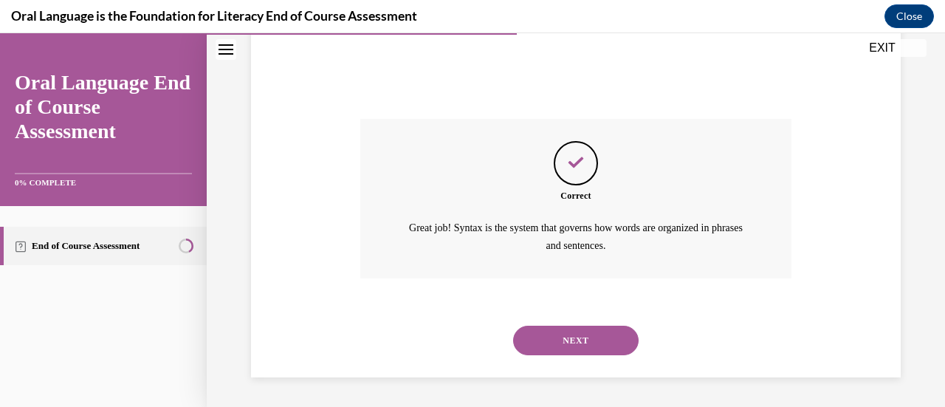
click at [586, 341] on button "NEXT" at bounding box center [576, 341] width 126 height 30
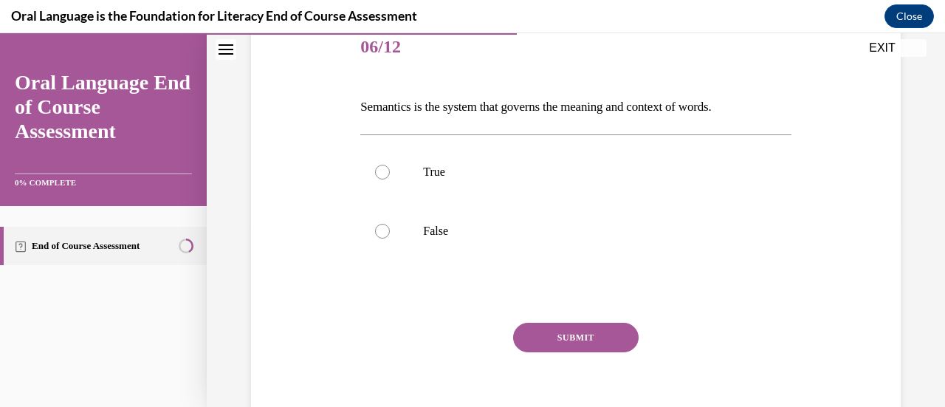
scroll to position [188, 0]
click at [366, 168] on label "True" at bounding box center [575, 171] width 431 height 59
click at [375, 168] on input "True" at bounding box center [382, 171] width 15 height 15
radio input "true"
click at [595, 344] on button "SUBMIT" at bounding box center [576, 337] width 126 height 30
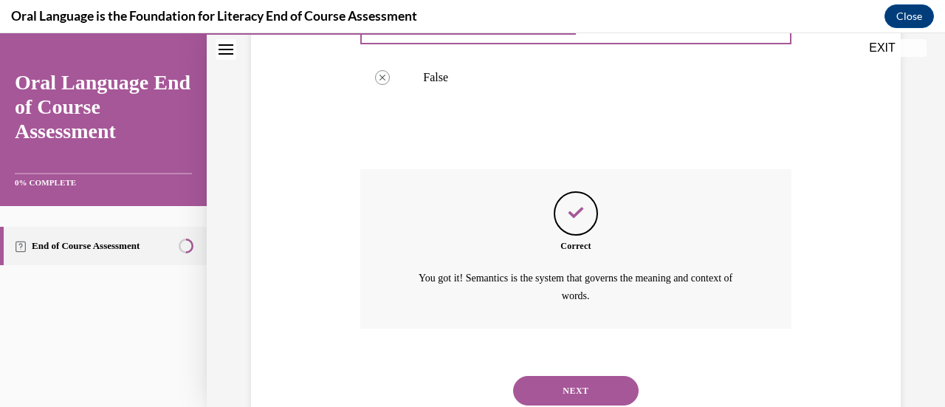
scroll to position [389, 0]
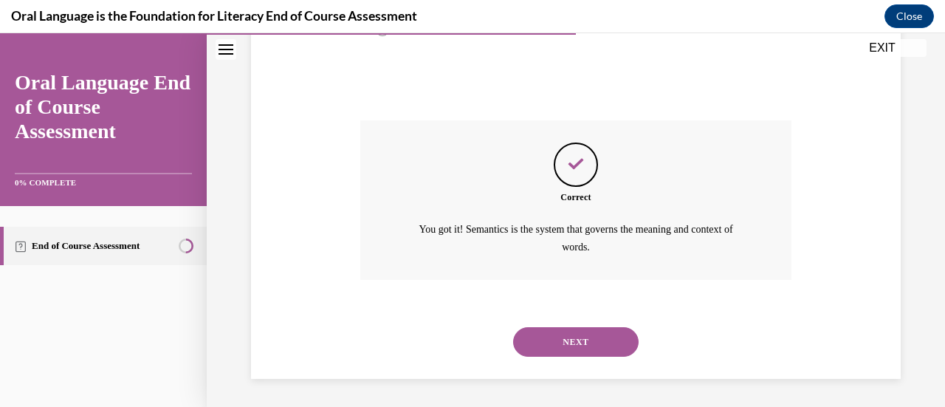
click at [585, 338] on button "NEXT" at bounding box center [576, 342] width 126 height 30
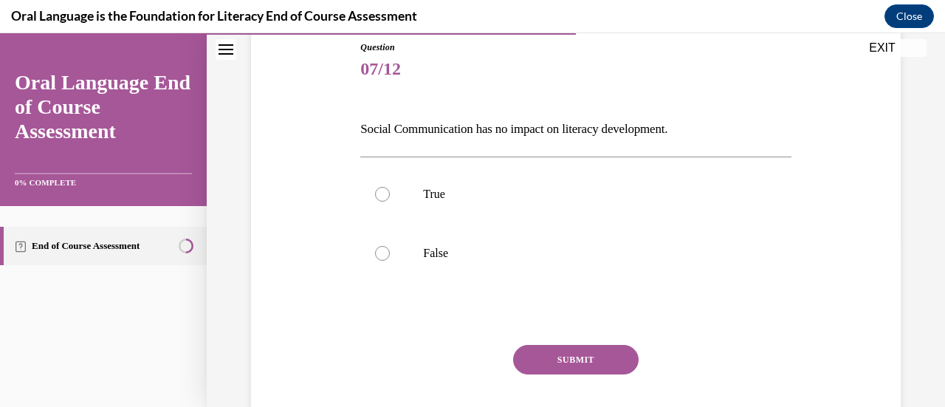
scroll to position [166, 0]
click at [383, 258] on div at bounding box center [382, 251] width 15 height 15
click at [383, 258] on input "False" at bounding box center [382, 251] width 15 height 15
radio input "true"
click at [580, 360] on button "SUBMIT" at bounding box center [576, 358] width 126 height 30
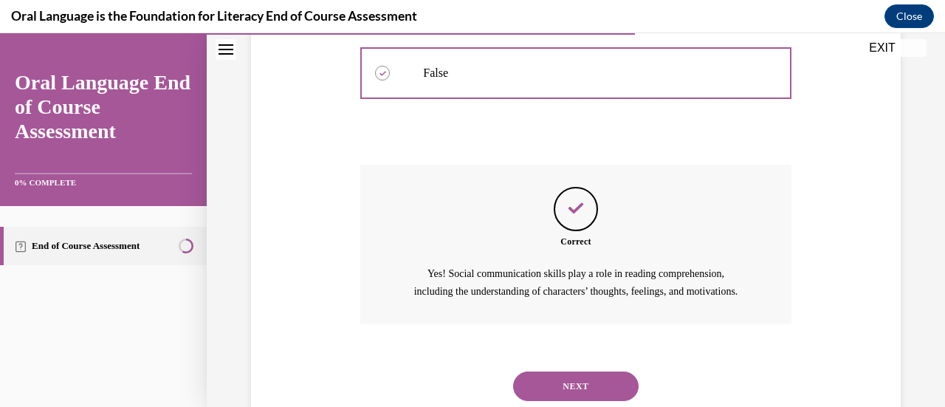
scroll to position [407, 0]
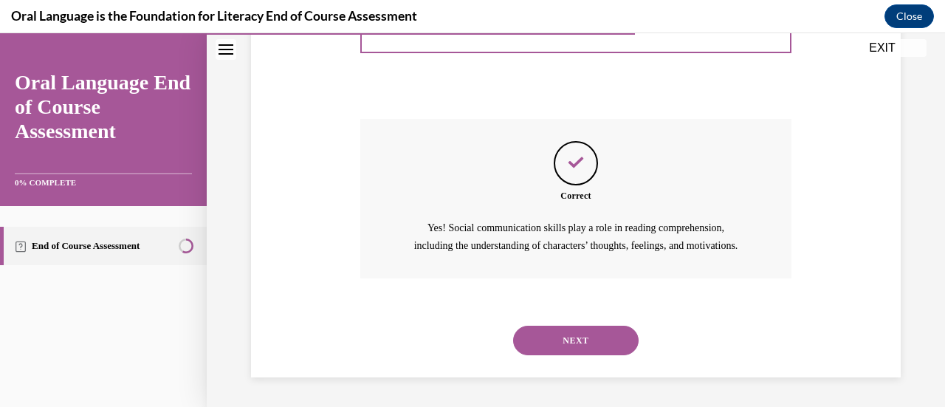
click at [576, 340] on button "NEXT" at bounding box center [576, 341] width 126 height 30
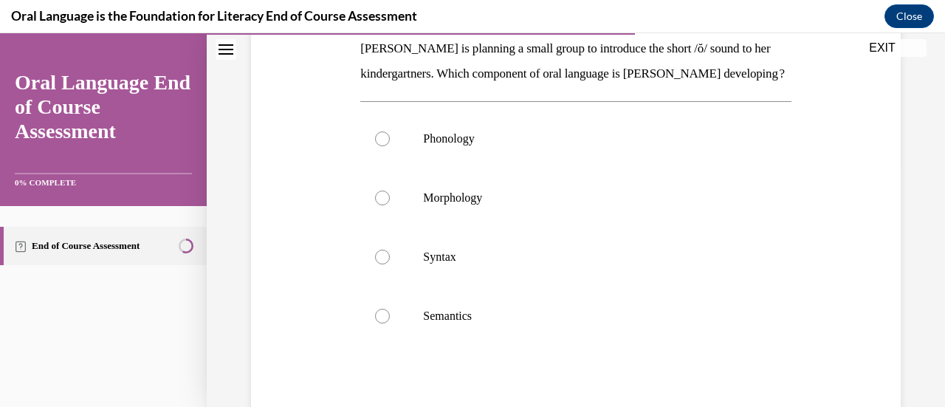
scroll to position [249, 0]
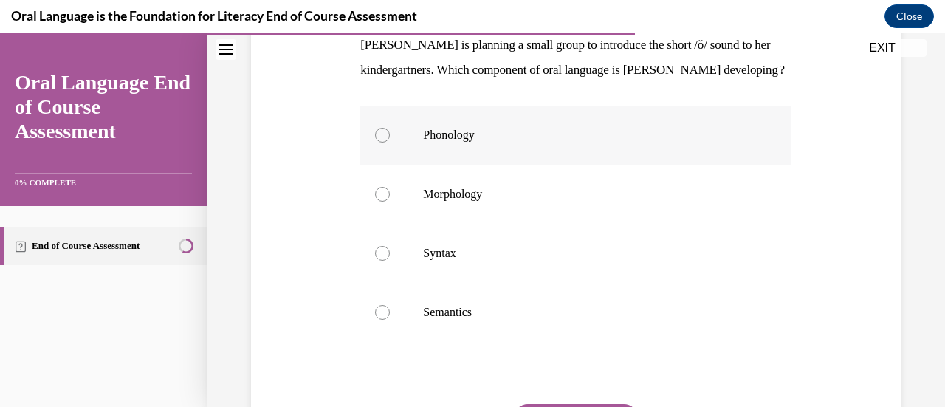
click at [377, 143] on div at bounding box center [382, 135] width 15 height 15
click at [377, 143] on input "Phonology" at bounding box center [382, 135] width 15 height 15
radio input "true"
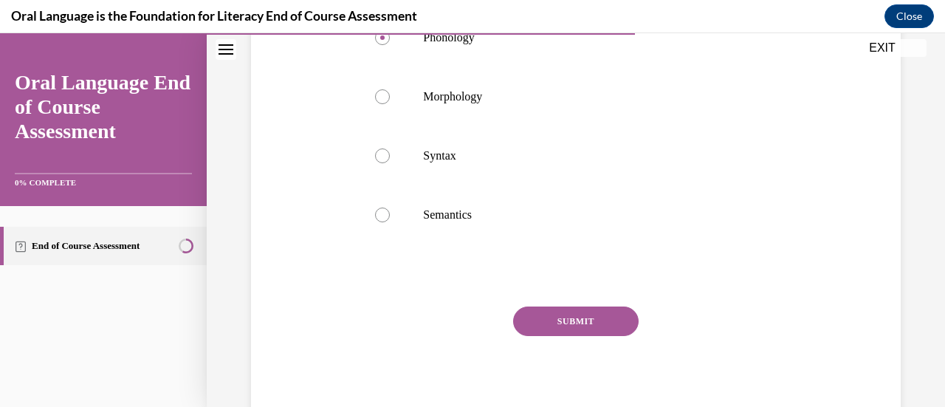
click at [587, 336] on button "SUBMIT" at bounding box center [576, 322] width 126 height 30
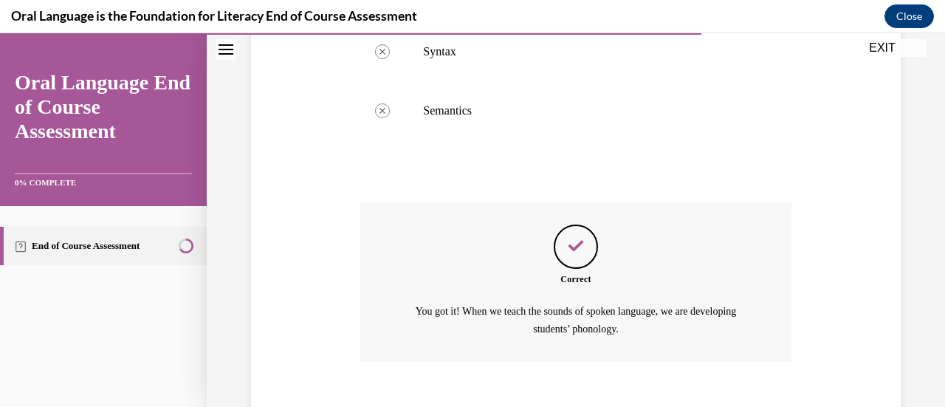
scroll to position [558, 0]
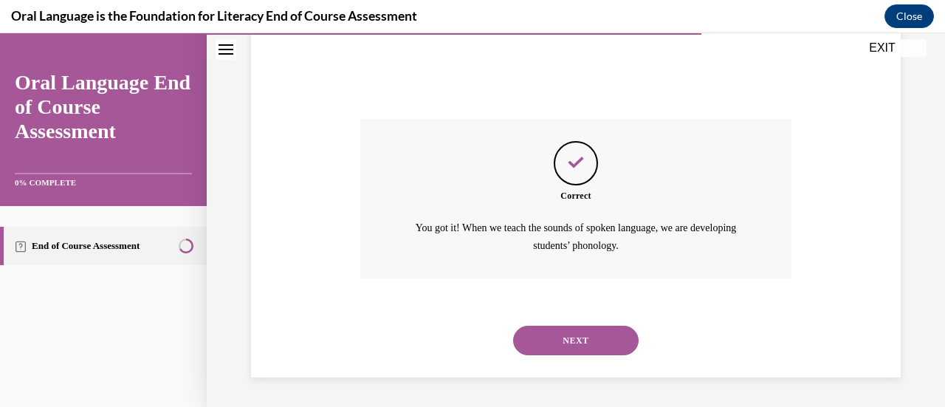
click at [589, 340] on button "NEXT" at bounding box center [576, 341] width 126 height 30
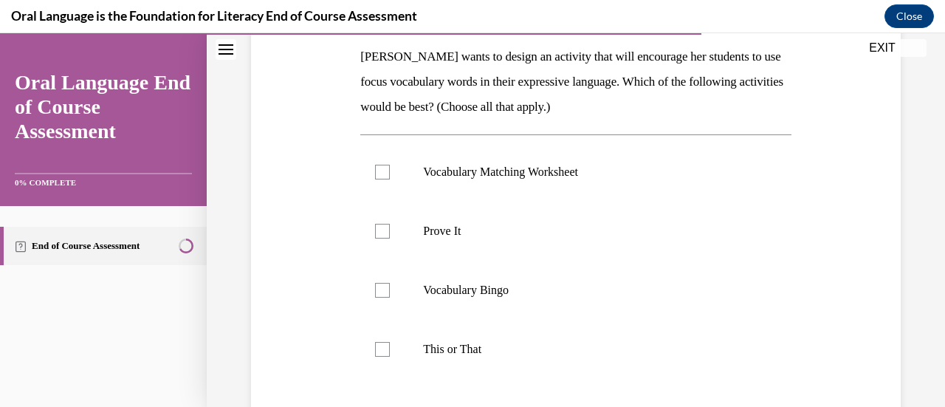
scroll to position [238, 0]
click at [377, 233] on div at bounding box center [382, 230] width 15 height 15
click at [377, 233] on input "Prove It" at bounding box center [382, 230] width 15 height 15
checkbox input "true"
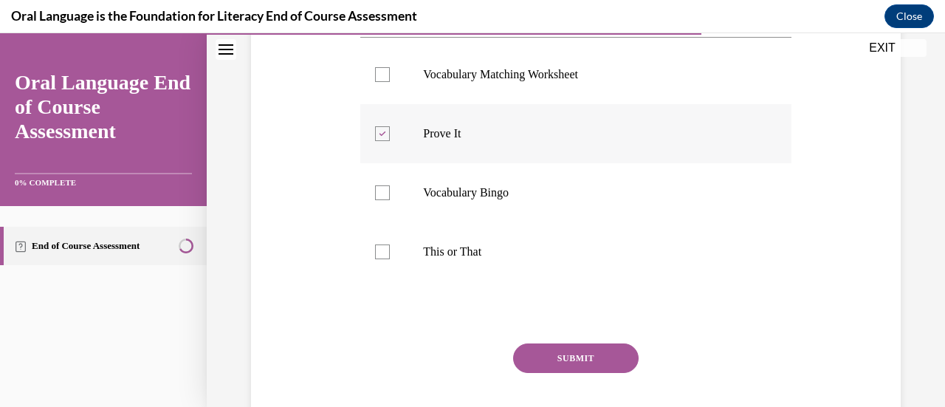
scroll to position [342, 0]
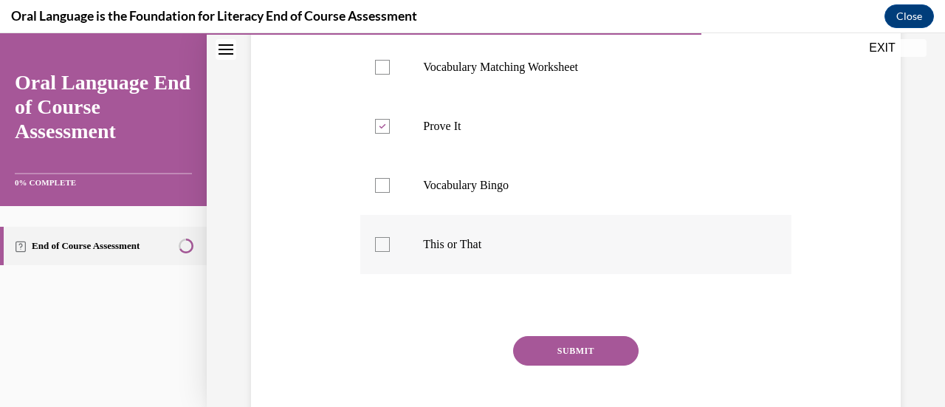
click at [371, 239] on label "This or That" at bounding box center [575, 244] width 431 height 59
click at [375, 239] on input "This or That" at bounding box center [382, 244] width 15 height 15
checkbox input "true"
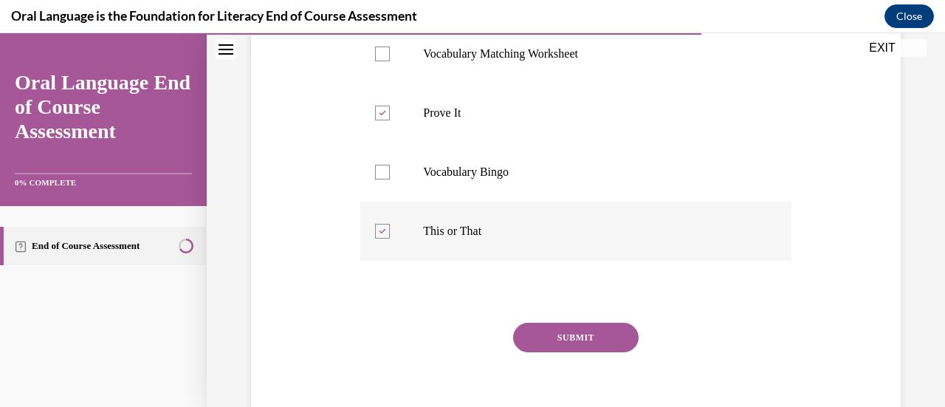
scroll to position [356, 0]
click at [579, 335] on button "SUBMIT" at bounding box center [576, 337] width 126 height 30
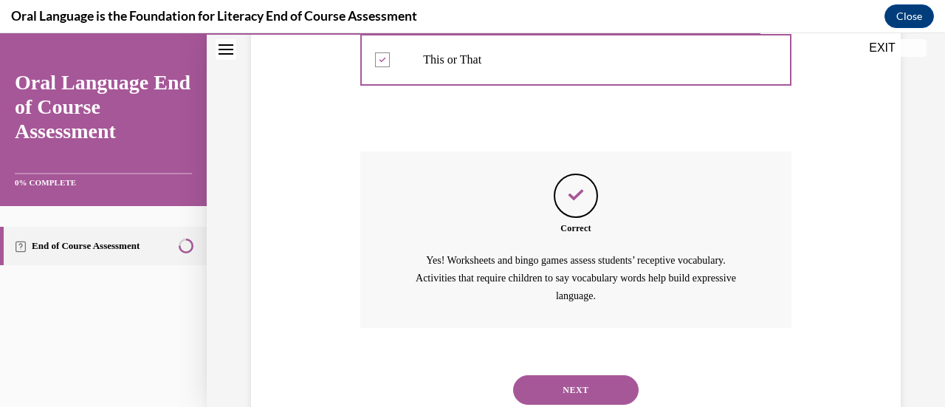
scroll to position [575, 0]
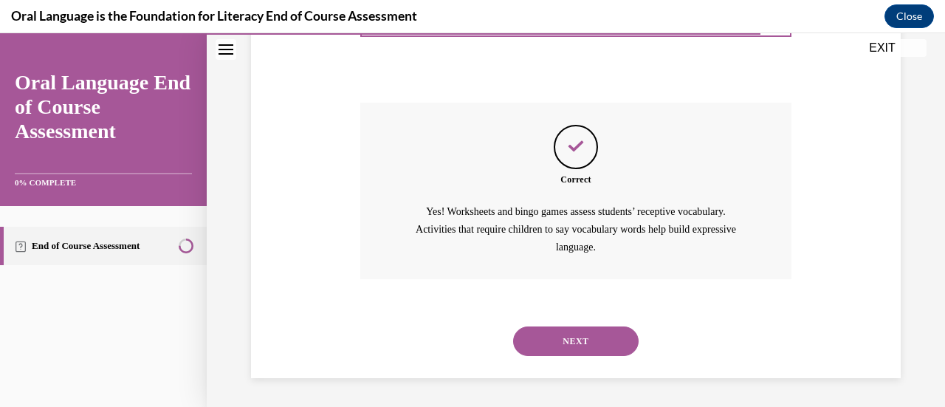
click at [586, 338] on button "NEXT" at bounding box center [576, 341] width 126 height 30
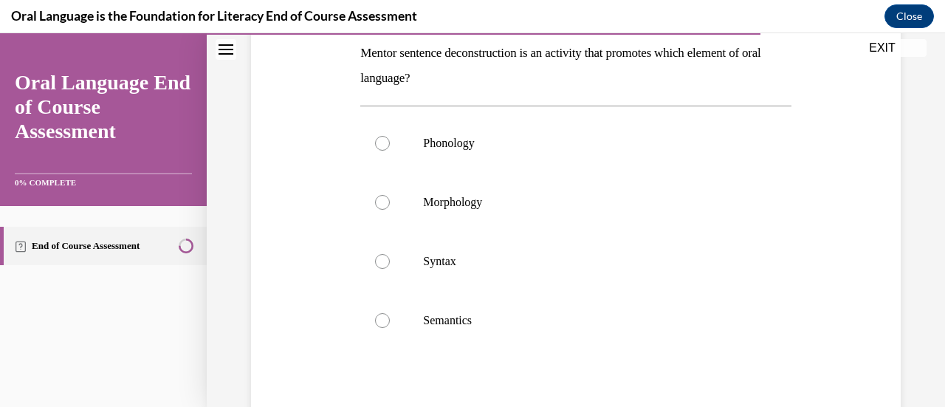
scroll to position [242, 0]
click at [384, 261] on div at bounding box center [382, 260] width 15 height 15
click at [384, 261] on input "Syntax" at bounding box center [382, 260] width 15 height 15
radio input "true"
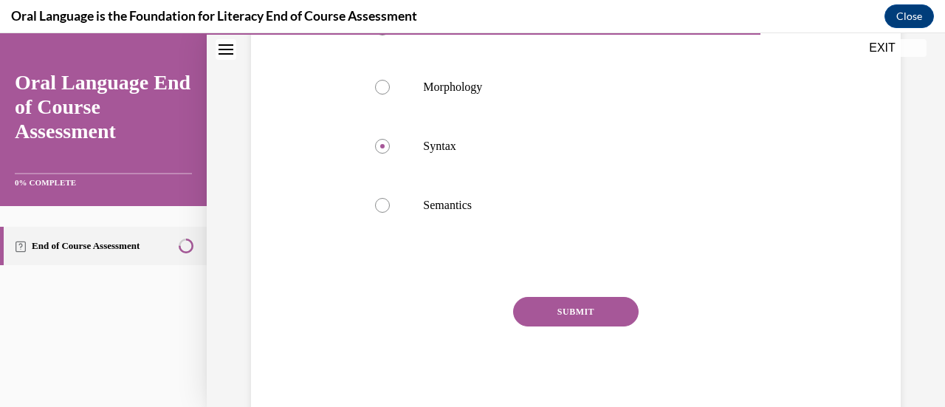
click at [586, 318] on button "SUBMIT" at bounding box center [576, 312] width 126 height 30
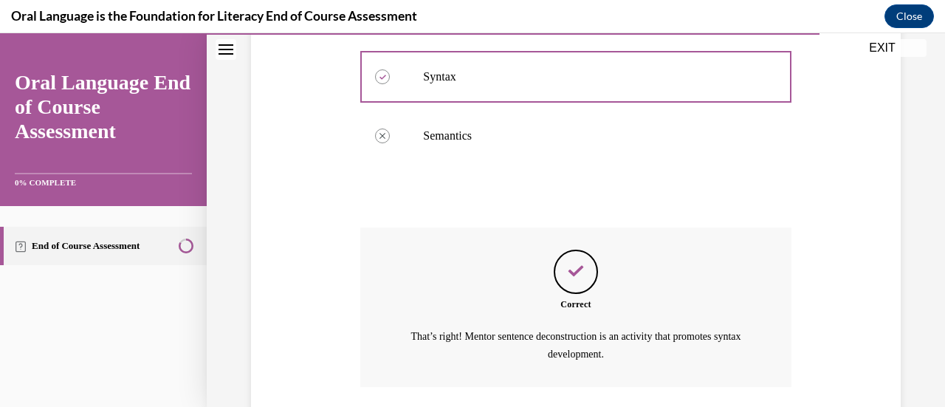
scroll to position [533, 0]
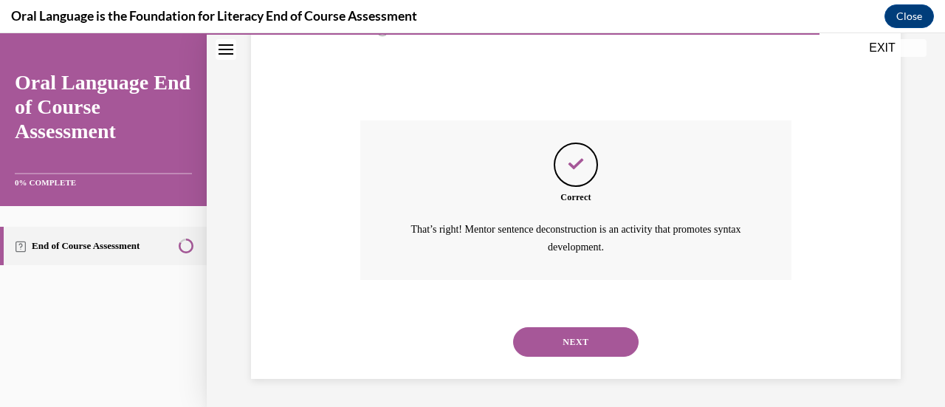
click at [586, 343] on button "NEXT" at bounding box center [576, 342] width 126 height 30
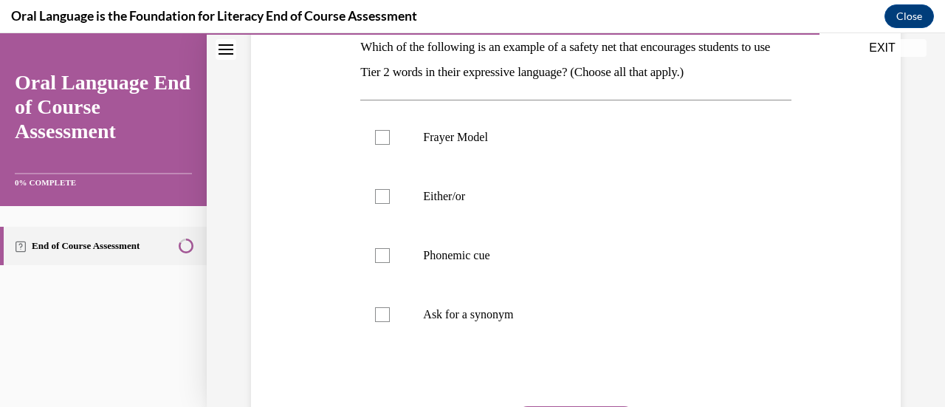
scroll to position [244, 0]
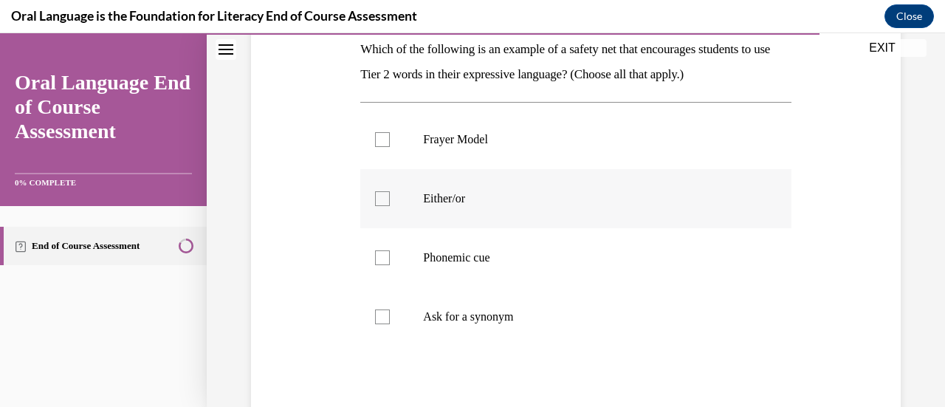
click at [382, 194] on div at bounding box center [382, 198] width 15 height 15
click at [382, 194] on input "Either/or" at bounding box center [382, 198] width 15 height 15
checkbox input "true"
click at [378, 314] on div at bounding box center [382, 316] width 15 height 15
click at [378, 314] on input "Ask for a synonym" at bounding box center [382, 316] width 15 height 15
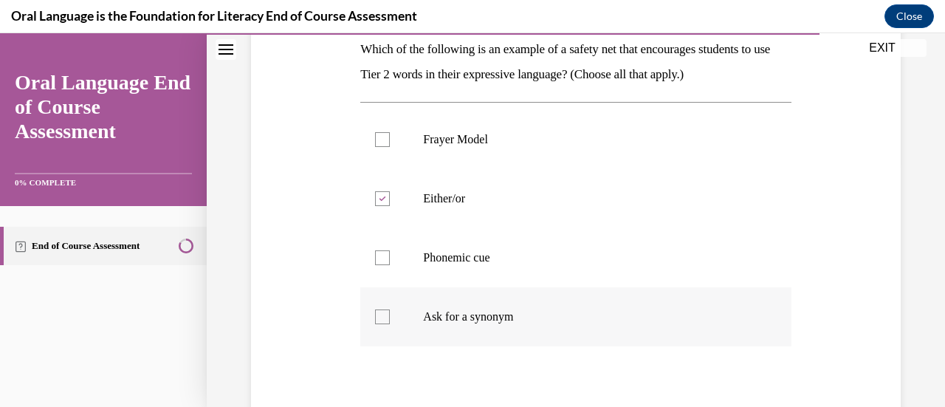
checkbox input "true"
click at [382, 264] on label "Phonemic cue" at bounding box center [575, 257] width 431 height 59
click at [382, 264] on input "Phonemic cue" at bounding box center [382, 257] width 15 height 15
checkbox input "true"
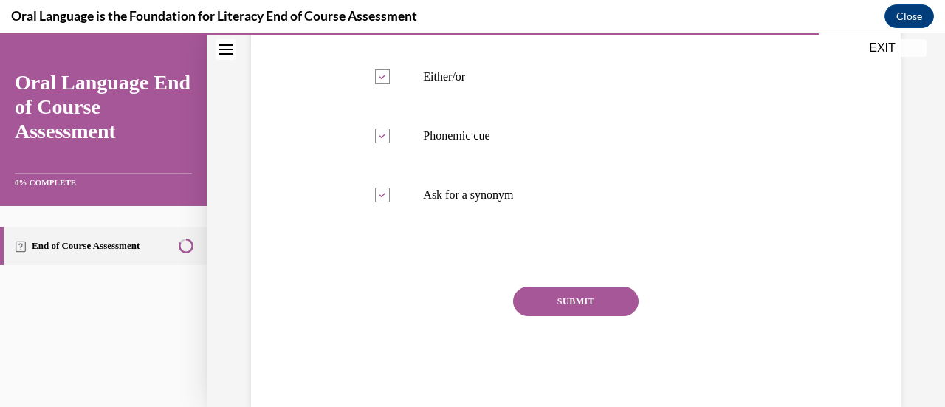
click at [598, 302] on button "SUBMIT" at bounding box center [576, 302] width 126 height 30
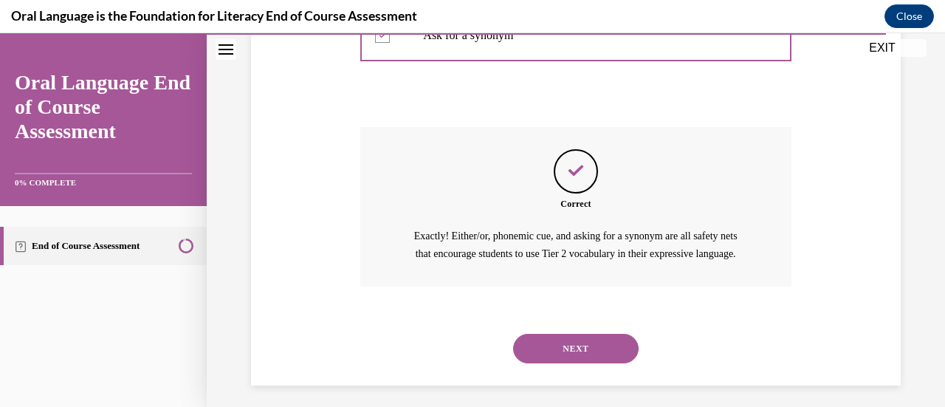
scroll to position [550, 0]
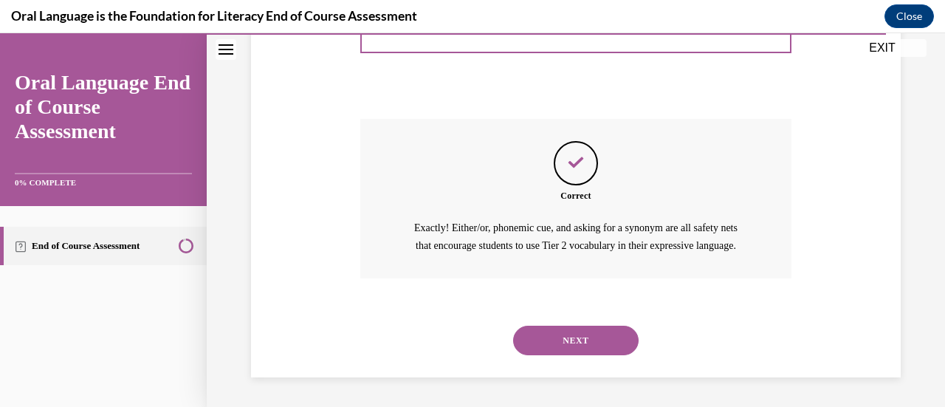
click at [580, 352] on button "NEXT" at bounding box center [576, 341] width 126 height 30
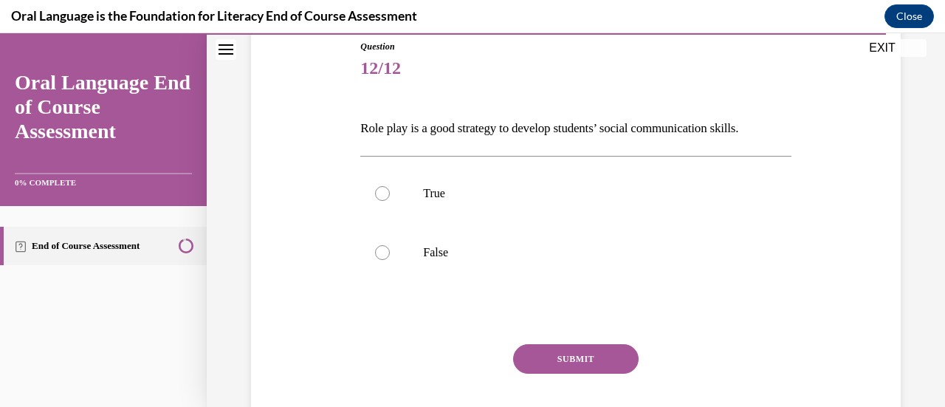
scroll to position [165, 0]
click at [380, 190] on div at bounding box center [382, 193] width 15 height 15
click at [380, 190] on input "True" at bounding box center [382, 193] width 15 height 15
radio input "true"
click at [581, 362] on button "SUBMIT" at bounding box center [576, 359] width 126 height 30
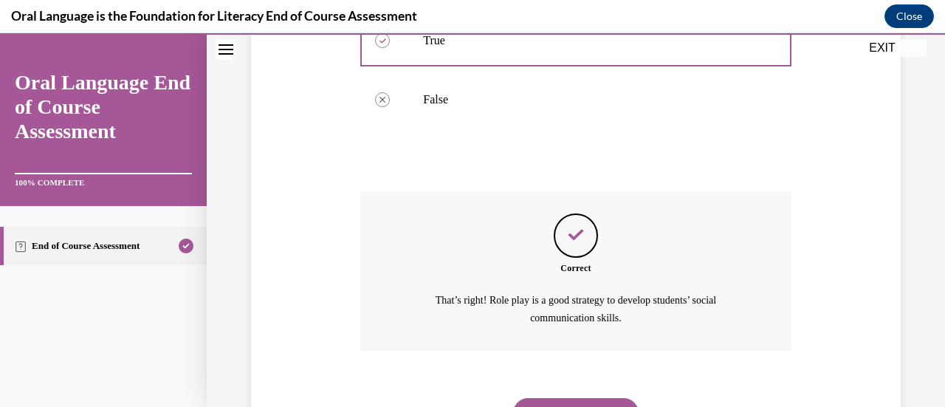
scroll to position [389, 0]
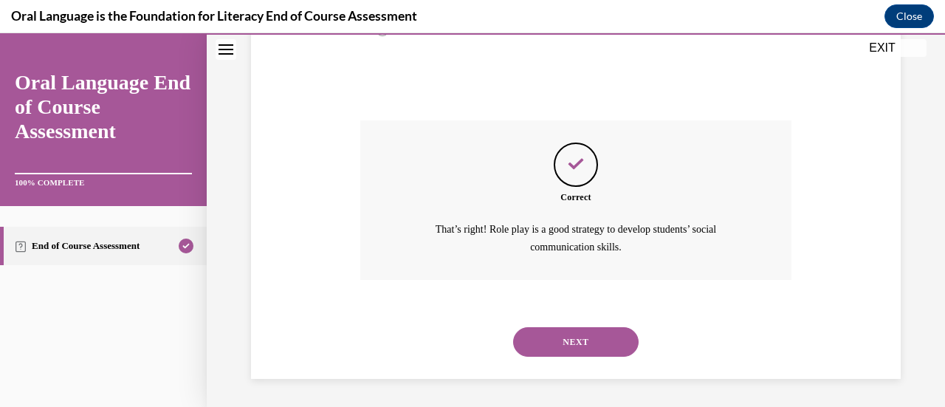
click at [606, 345] on button "NEXT" at bounding box center [576, 342] width 126 height 30
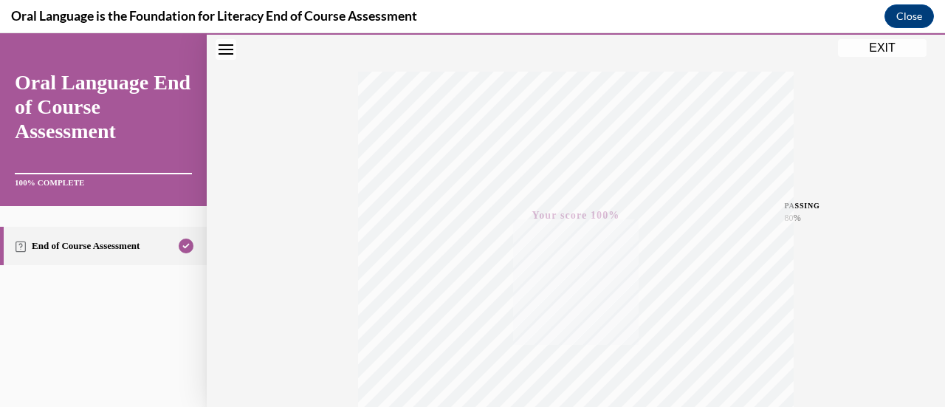
scroll to position [216, 0]
click at [867, 47] on button "EXIT" at bounding box center [882, 48] width 89 height 18
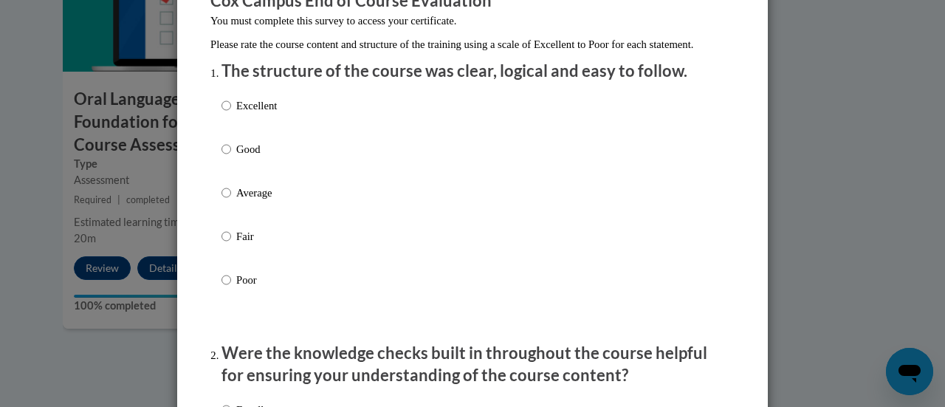
scroll to position [146, 0]
click at [222, 157] on input "Good" at bounding box center [227, 149] width 10 height 16
radio input "true"
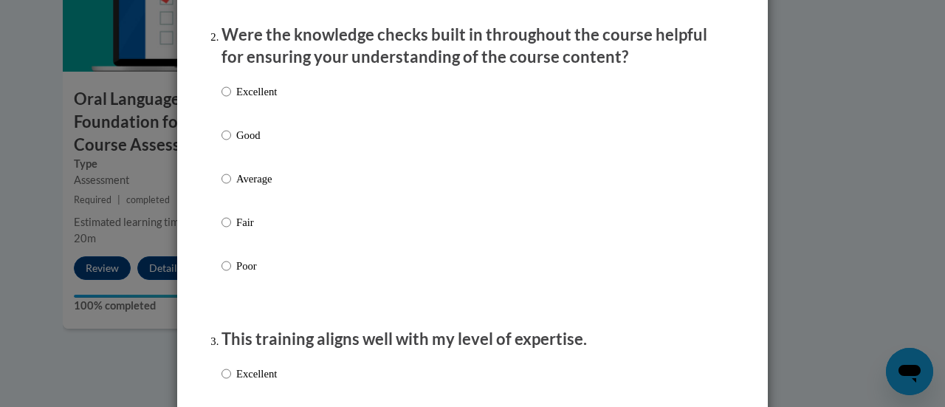
scroll to position [469, 0]
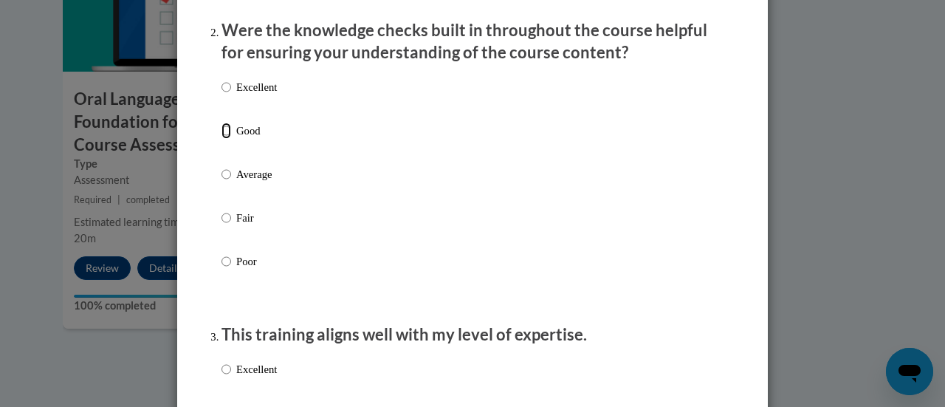
click at [222, 139] on input "Good" at bounding box center [227, 131] width 10 height 16
radio input "true"
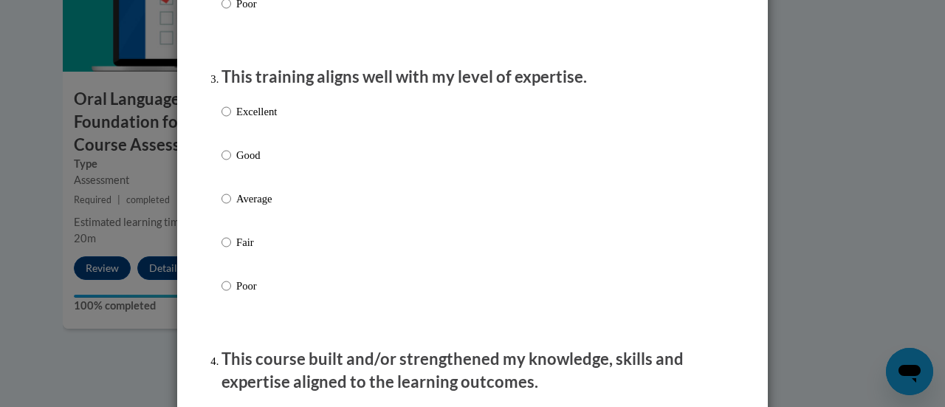
scroll to position [727, 0]
click at [222, 120] on input "Excellent" at bounding box center [227, 111] width 10 height 16
radio input "true"
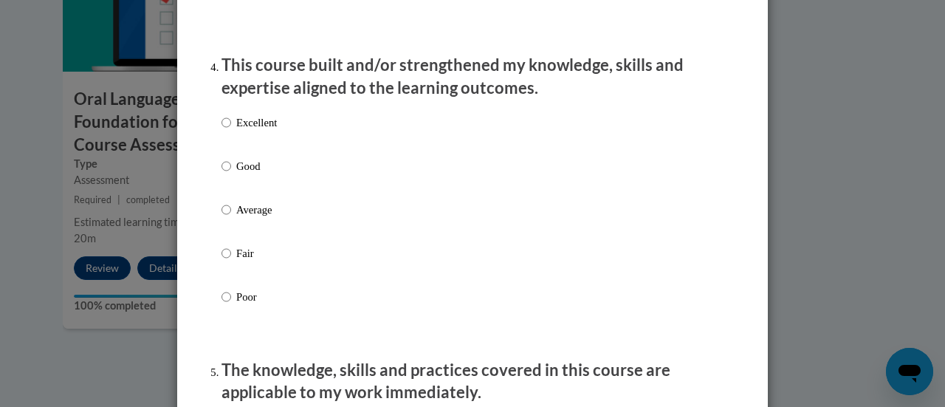
scroll to position [1027, 0]
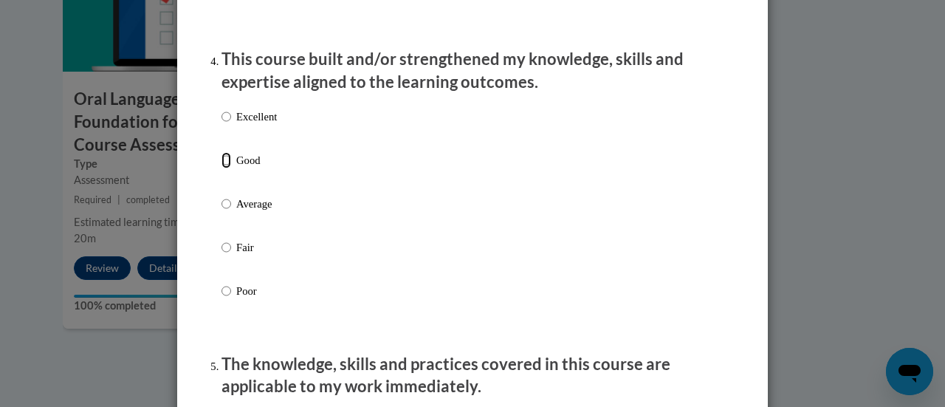
click at [222, 168] on input "Good" at bounding box center [227, 160] width 10 height 16
radio input "true"
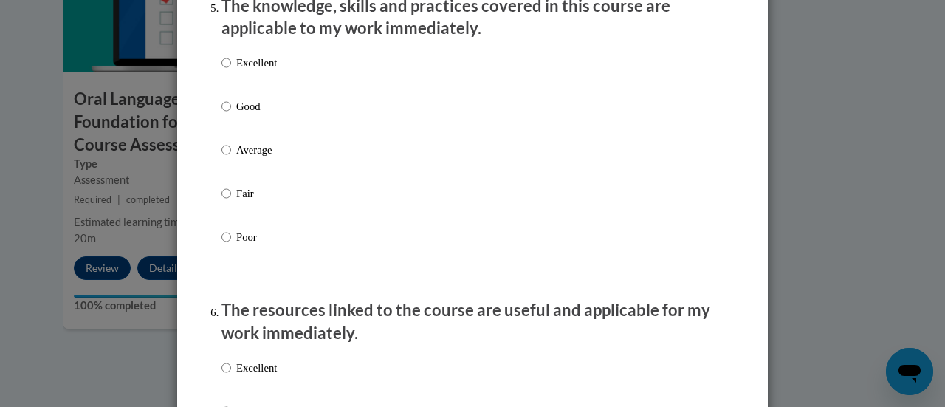
scroll to position [1386, 0]
click at [222, 70] on input "Excellent" at bounding box center [227, 62] width 10 height 16
radio input "true"
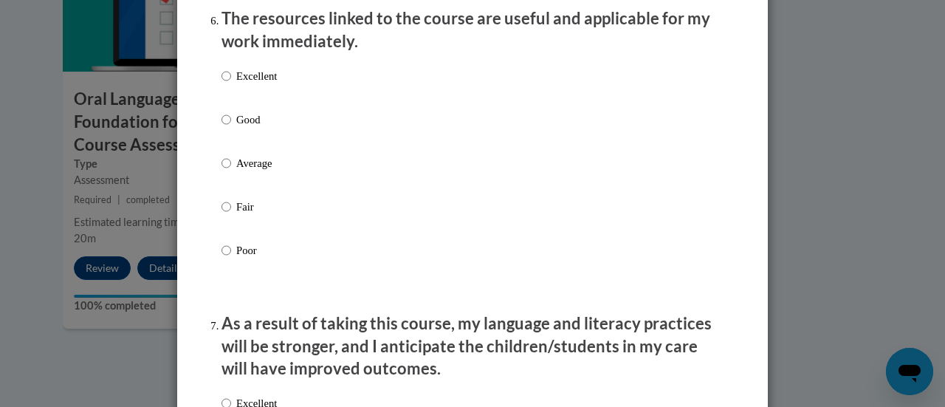
scroll to position [1679, 0]
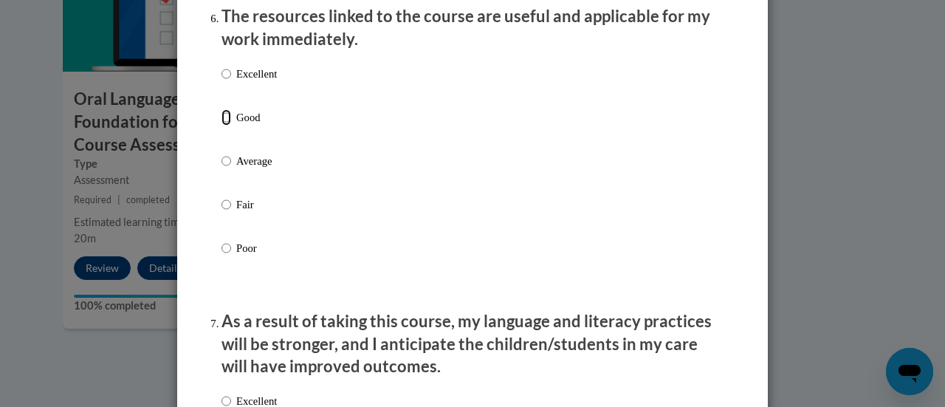
click at [222, 126] on input "Good" at bounding box center [227, 117] width 10 height 16
radio input "true"
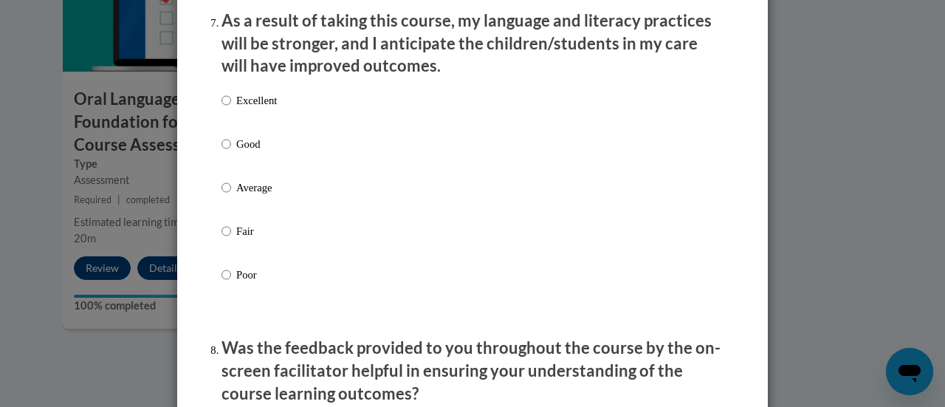
scroll to position [1985, 0]
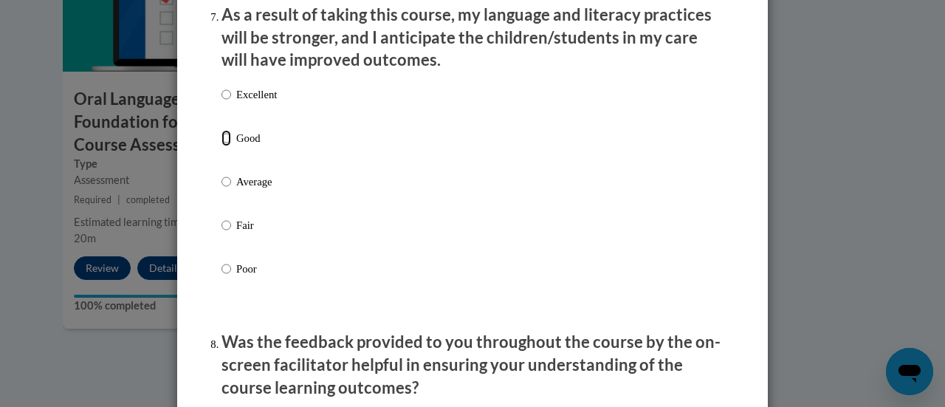
click at [222, 145] on input "Good" at bounding box center [227, 138] width 10 height 16
radio input "true"
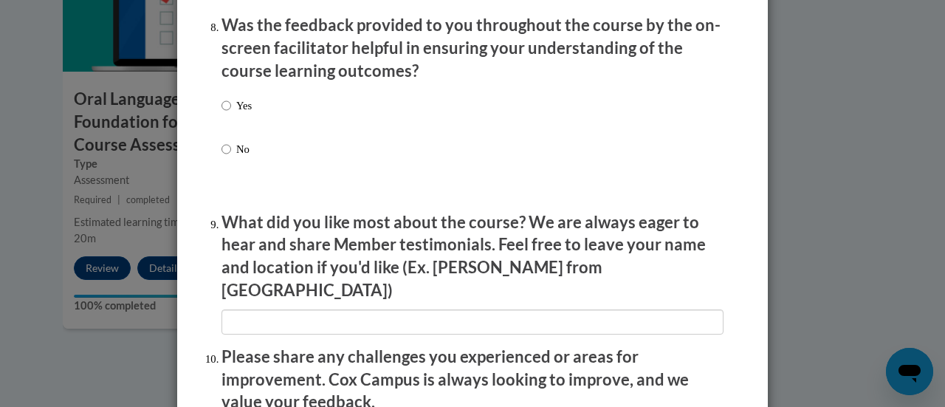
scroll to position [2330, 0]
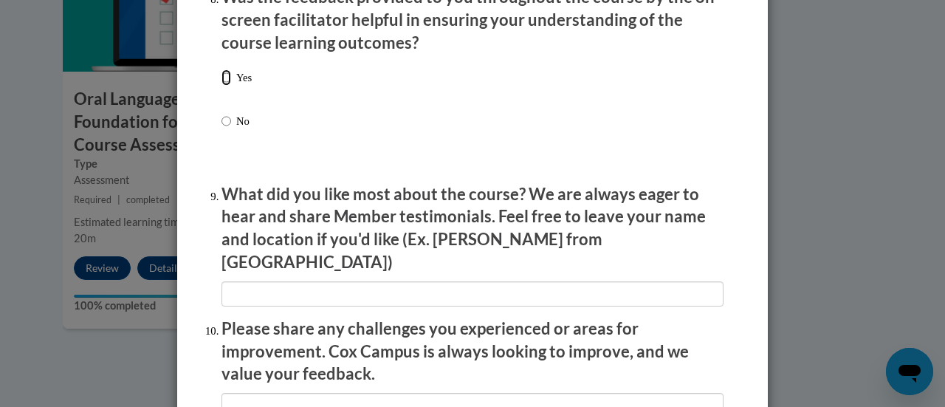
click at [222, 86] on input "Yes" at bounding box center [227, 77] width 10 height 16
radio input "true"
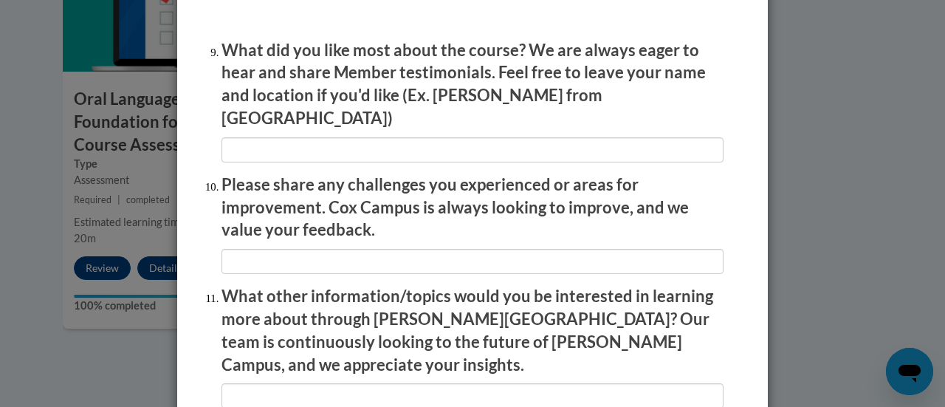
scroll to position [2498, 0]
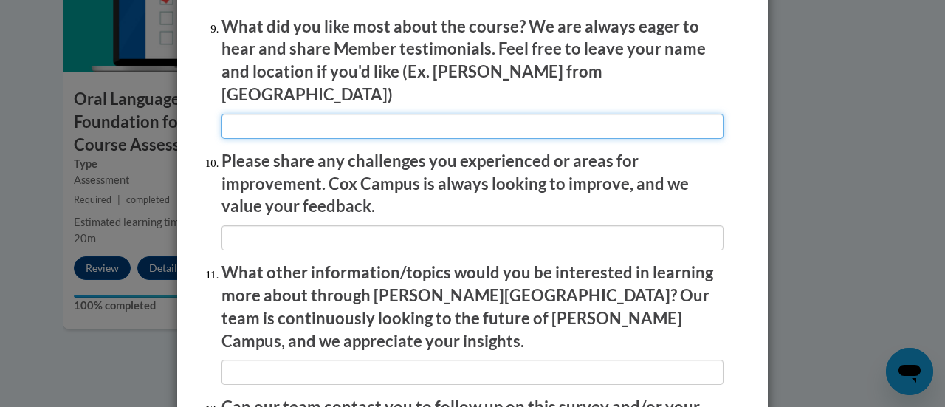
click at [360, 114] on input "textbox" at bounding box center [473, 126] width 502 height 25
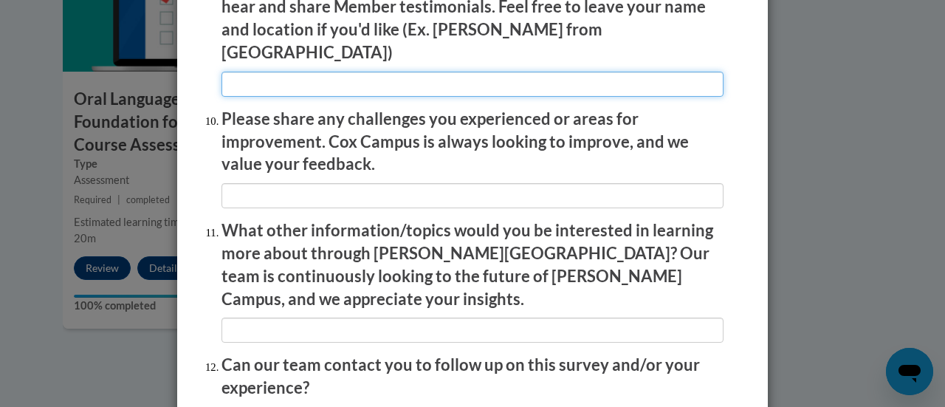
scroll to position [2556, 0]
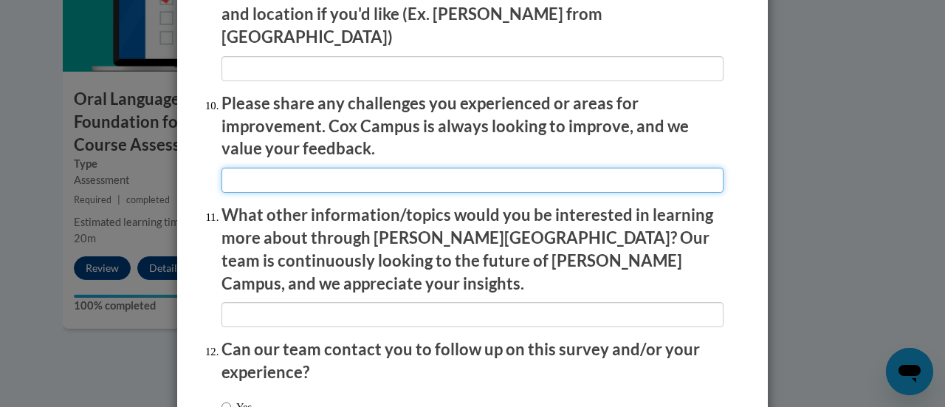
click at [445, 174] on input "textbox" at bounding box center [473, 180] width 502 height 25
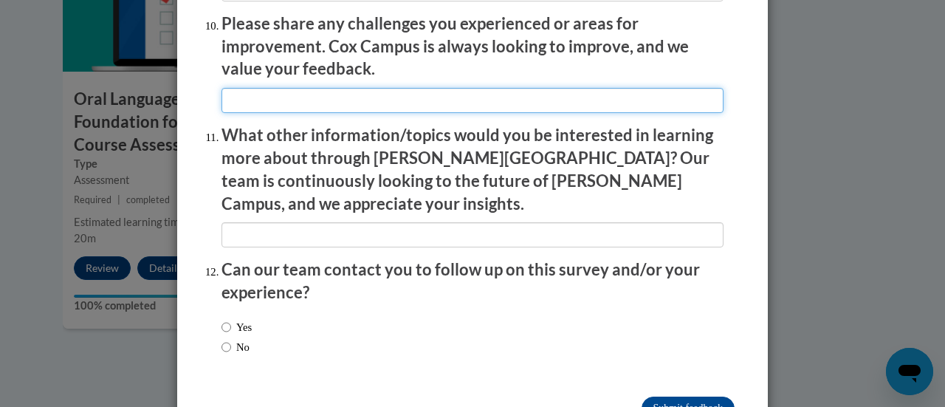
scroll to position [2664, 0]
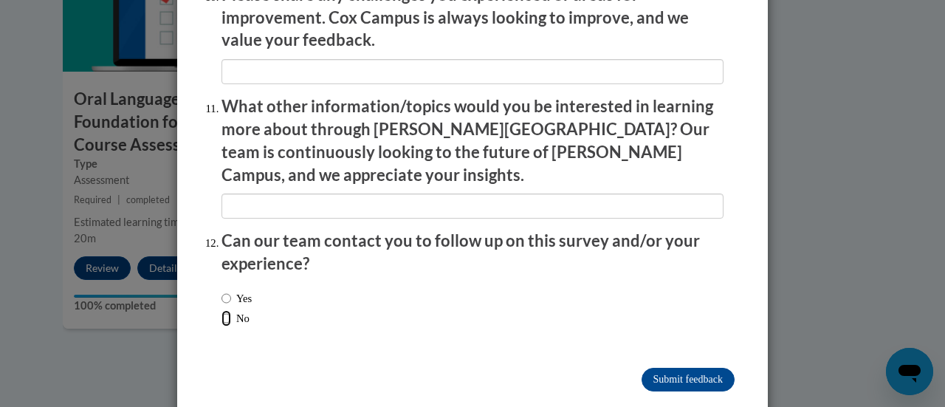
click at [222, 310] on input "No" at bounding box center [227, 318] width 10 height 16
radio input "true"
click at [675, 368] on input "Submit feedback" at bounding box center [688, 380] width 93 height 24
